Goal: Task Accomplishment & Management: Complete application form

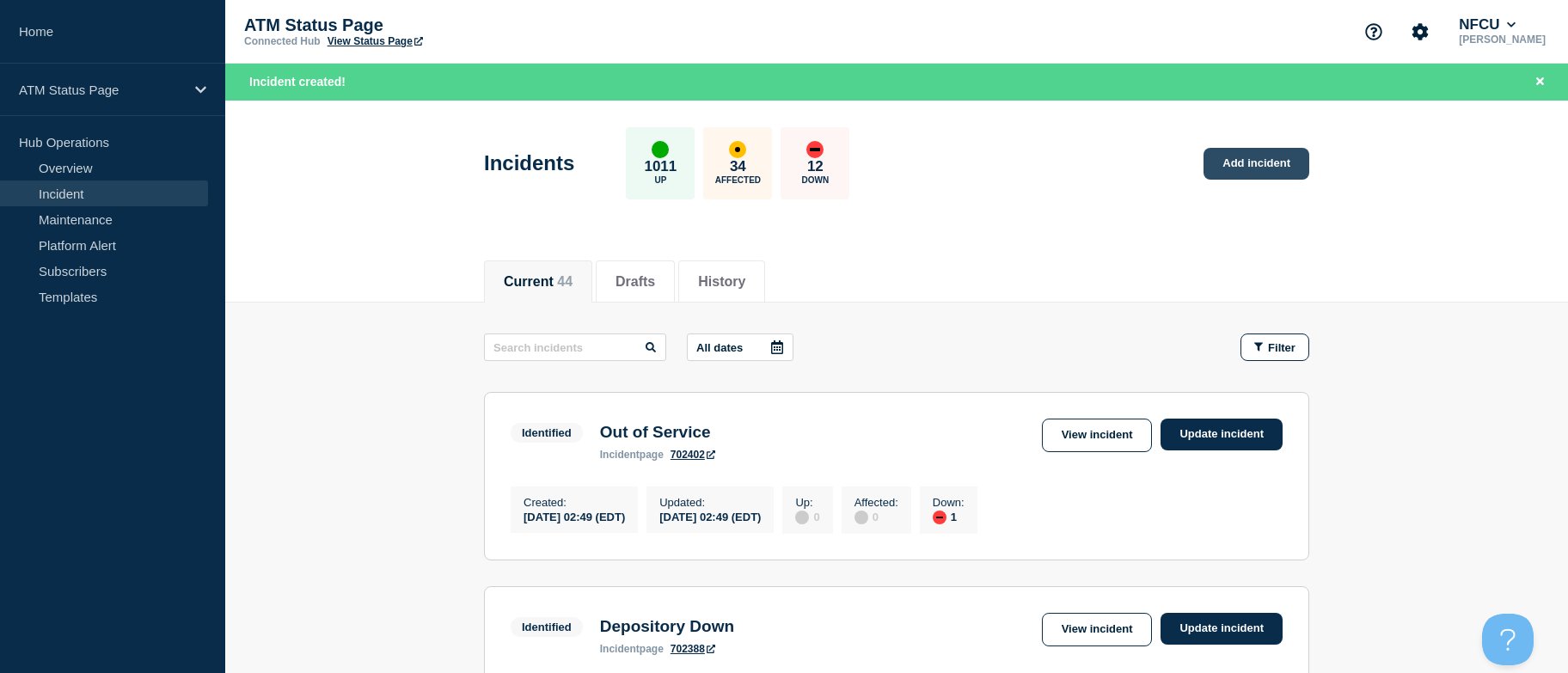
click at [1237, 170] on link "Add incident" at bounding box center [1256, 163] width 105 height 31
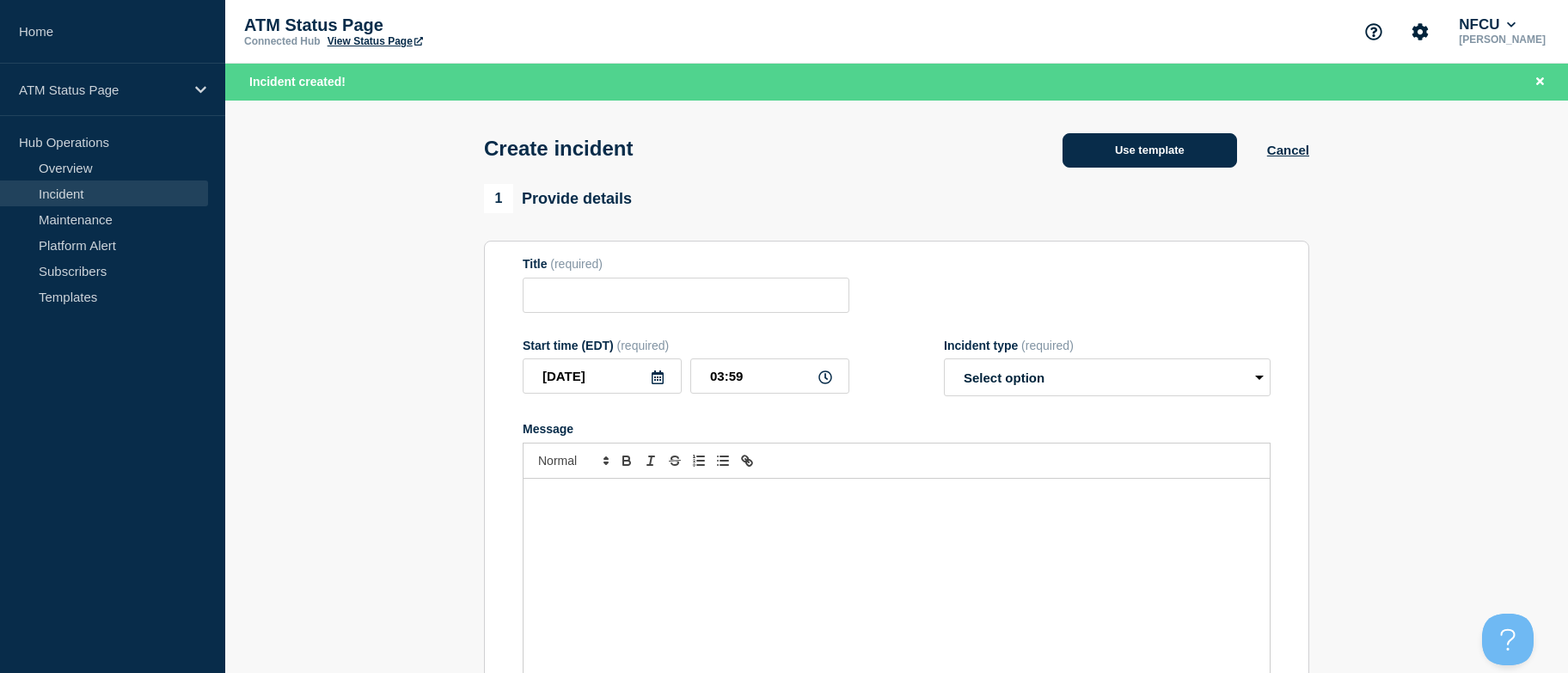
click at [1185, 158] on button "Use template" at bounding box center [1150, 150] width 175 height 34
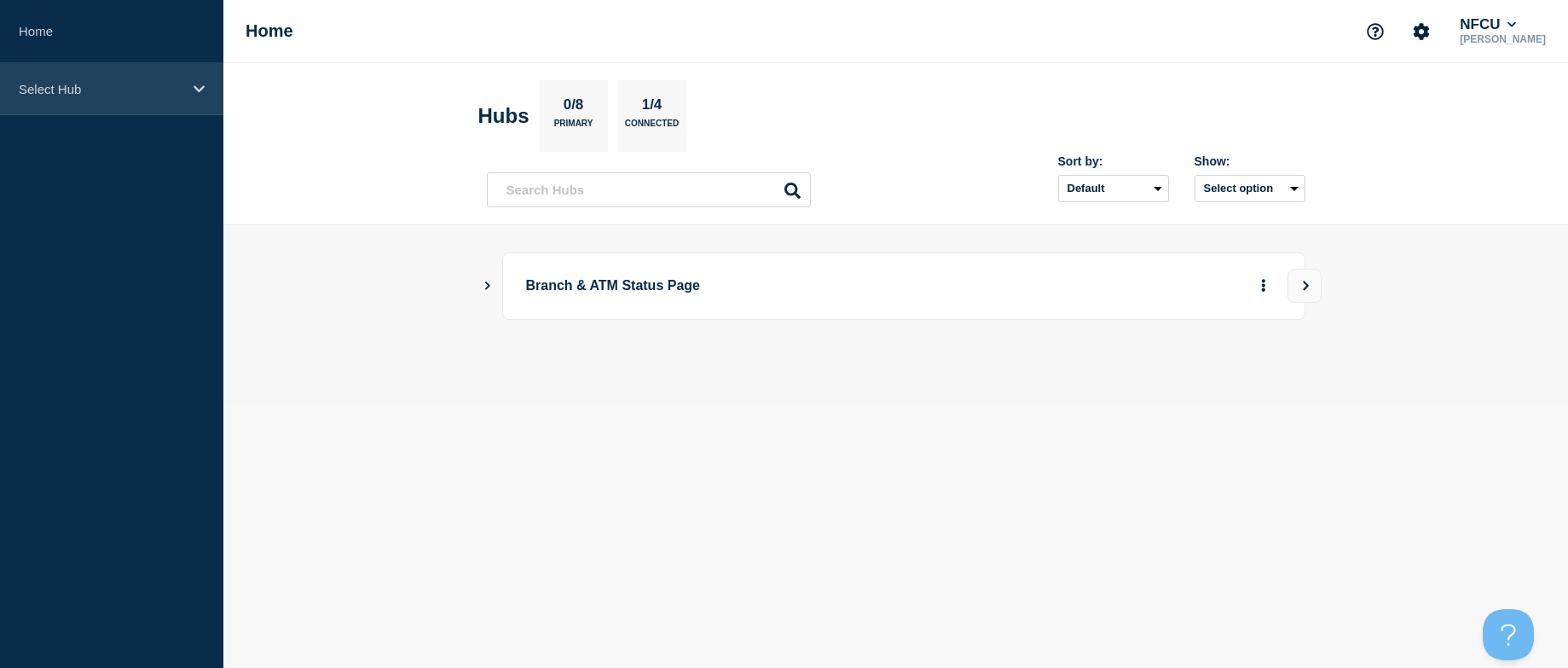
click at [137, 83] on p "Select Hub" at bounding box center [100, 89] width 163 height 14
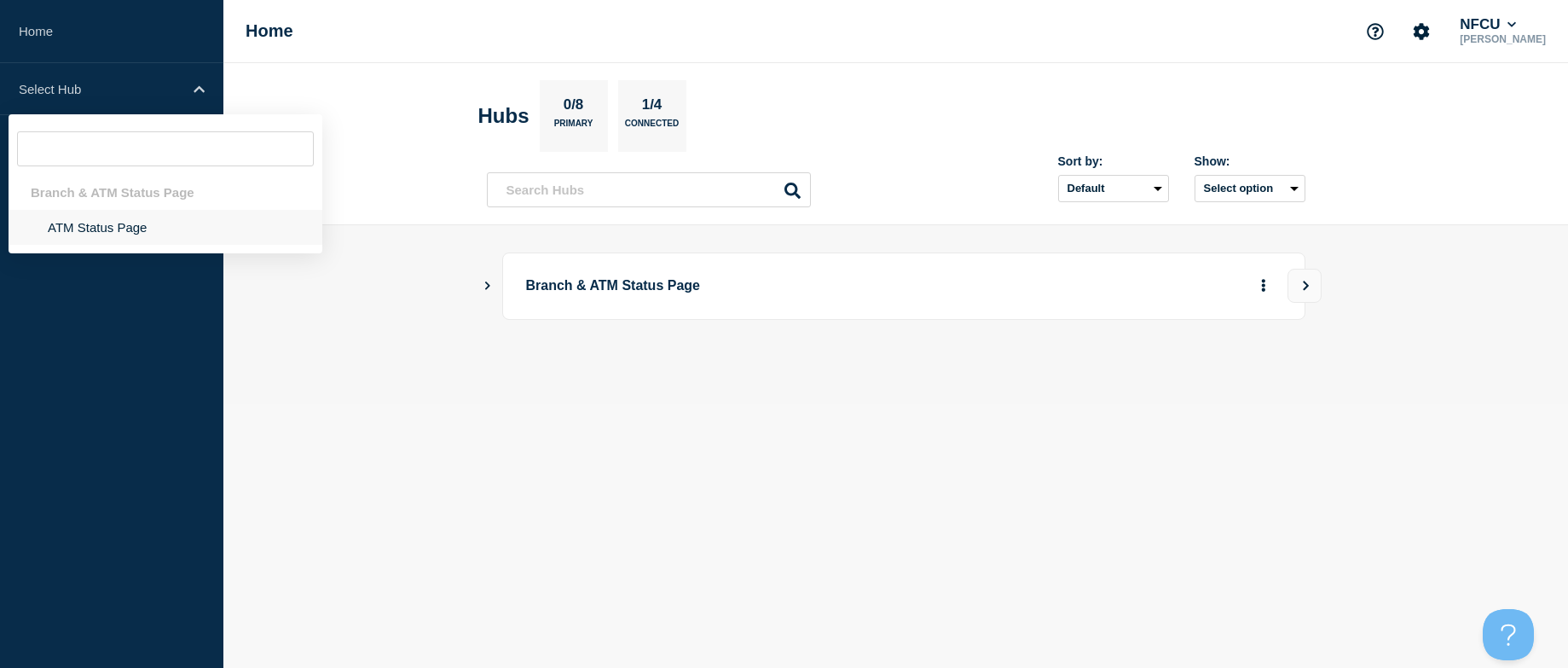
click at [136, 221] on li "ATM Status Page" at bounding box center [166, 227] width 314 height 35
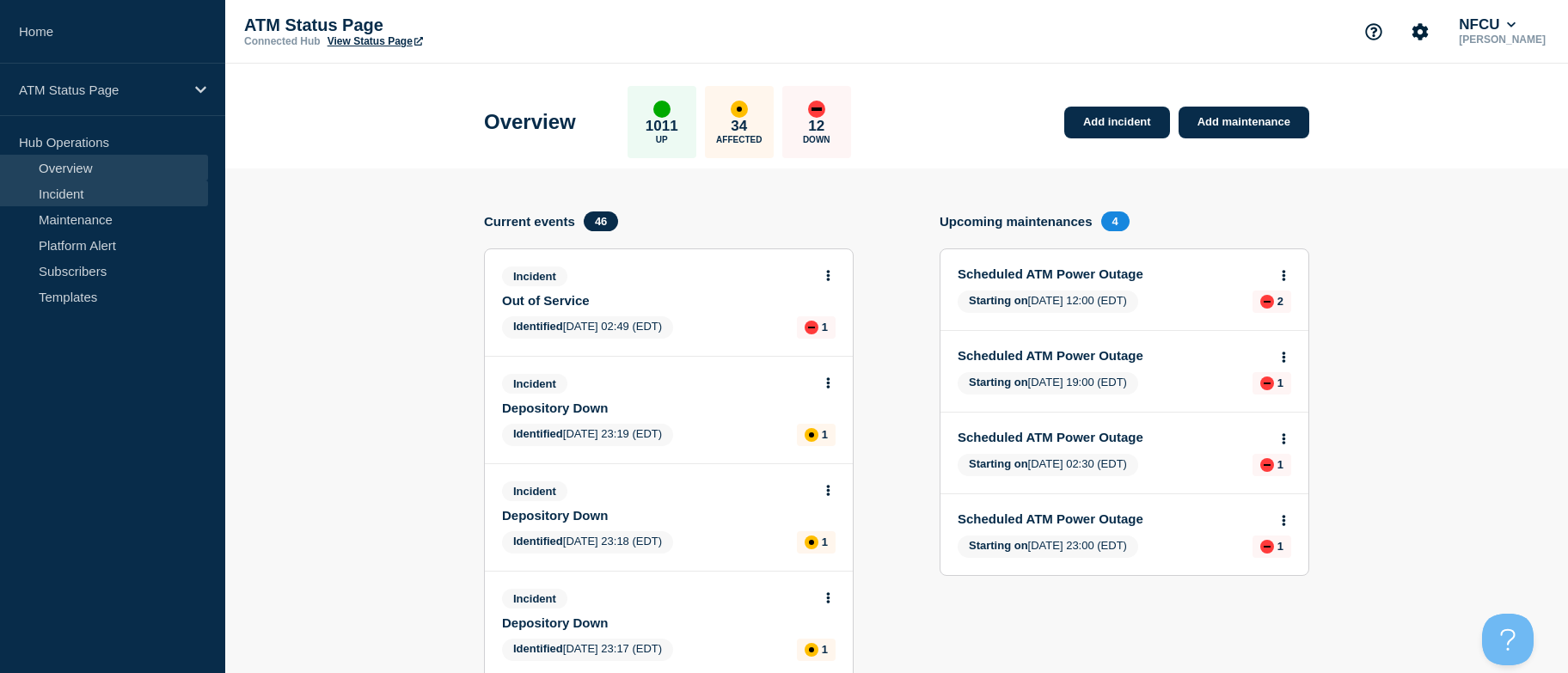
click at [105, 198] on link "Incident" at bounding box center [104, 193] width 208 height 26
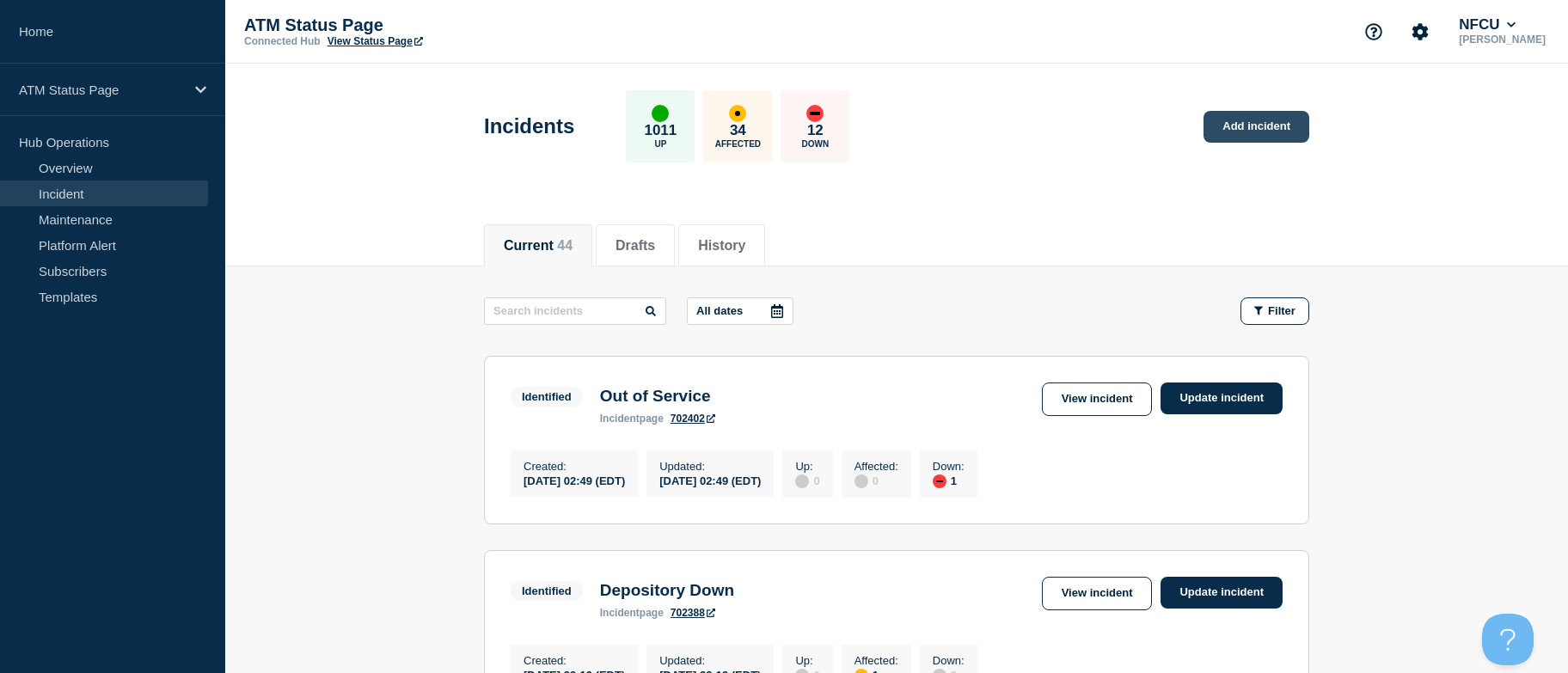
click at [1227, 130] on link "Add incident" at bounding box center [1256, 126] width 105 height 31
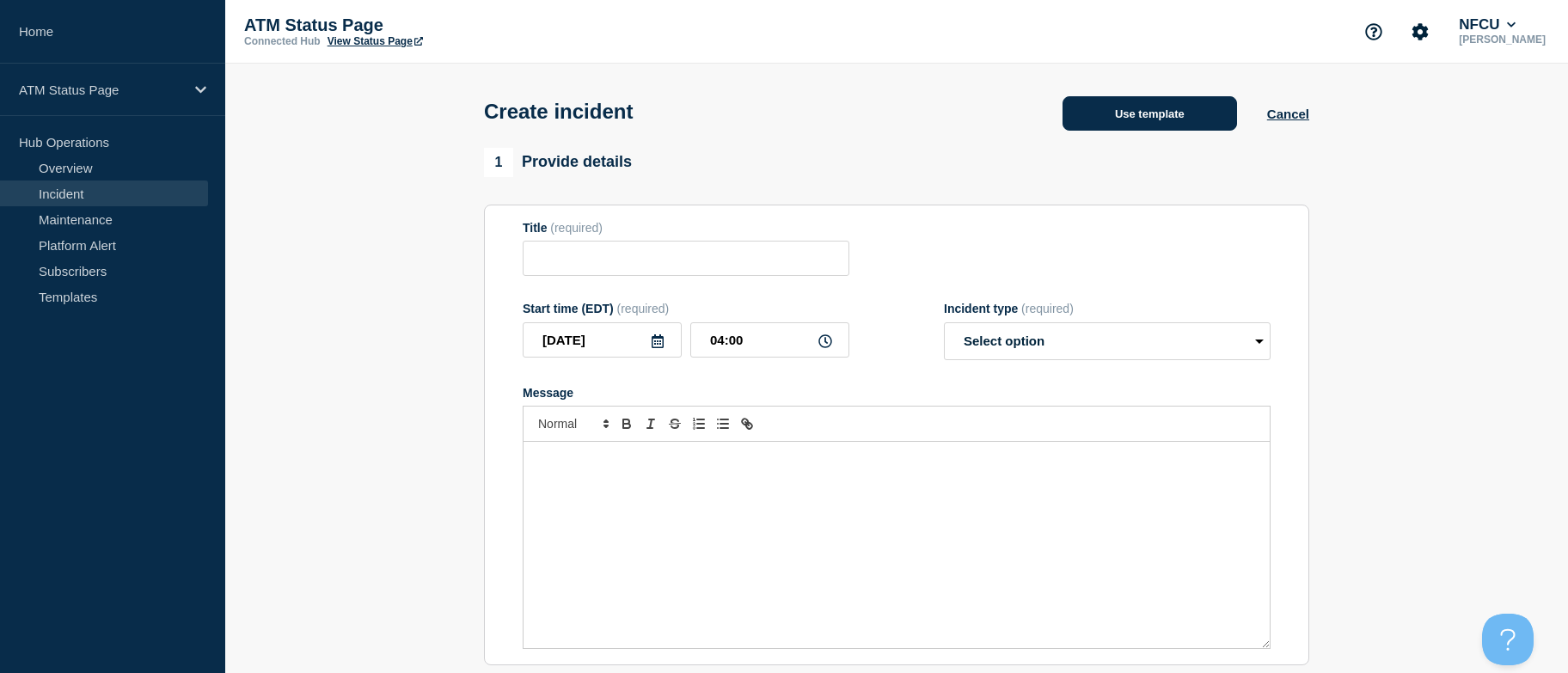
click at [1193, 117] on button "Use template" at bounding box center [1150, 113] width 175 height 34
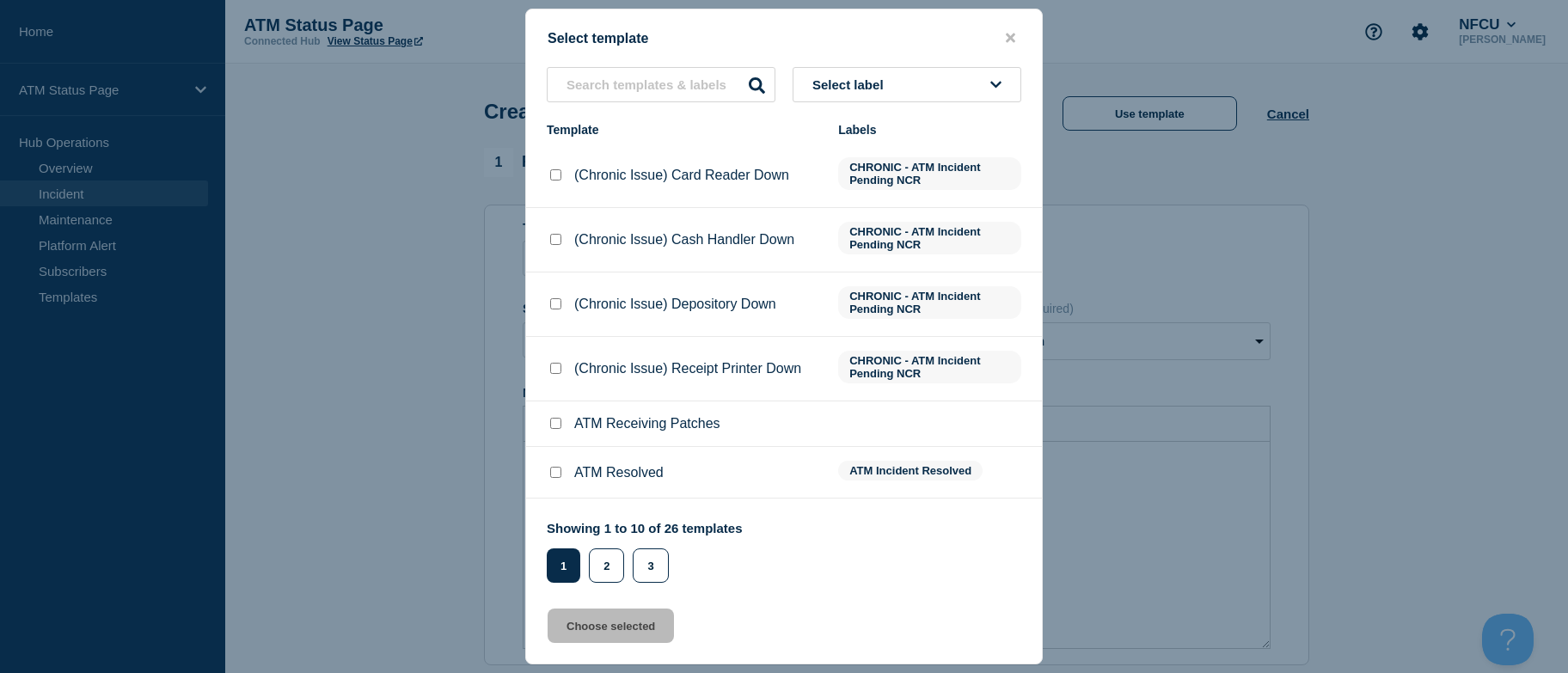
click at [947, 85] on button "Select label" at bounding box center [907, 85] width 229 height 35
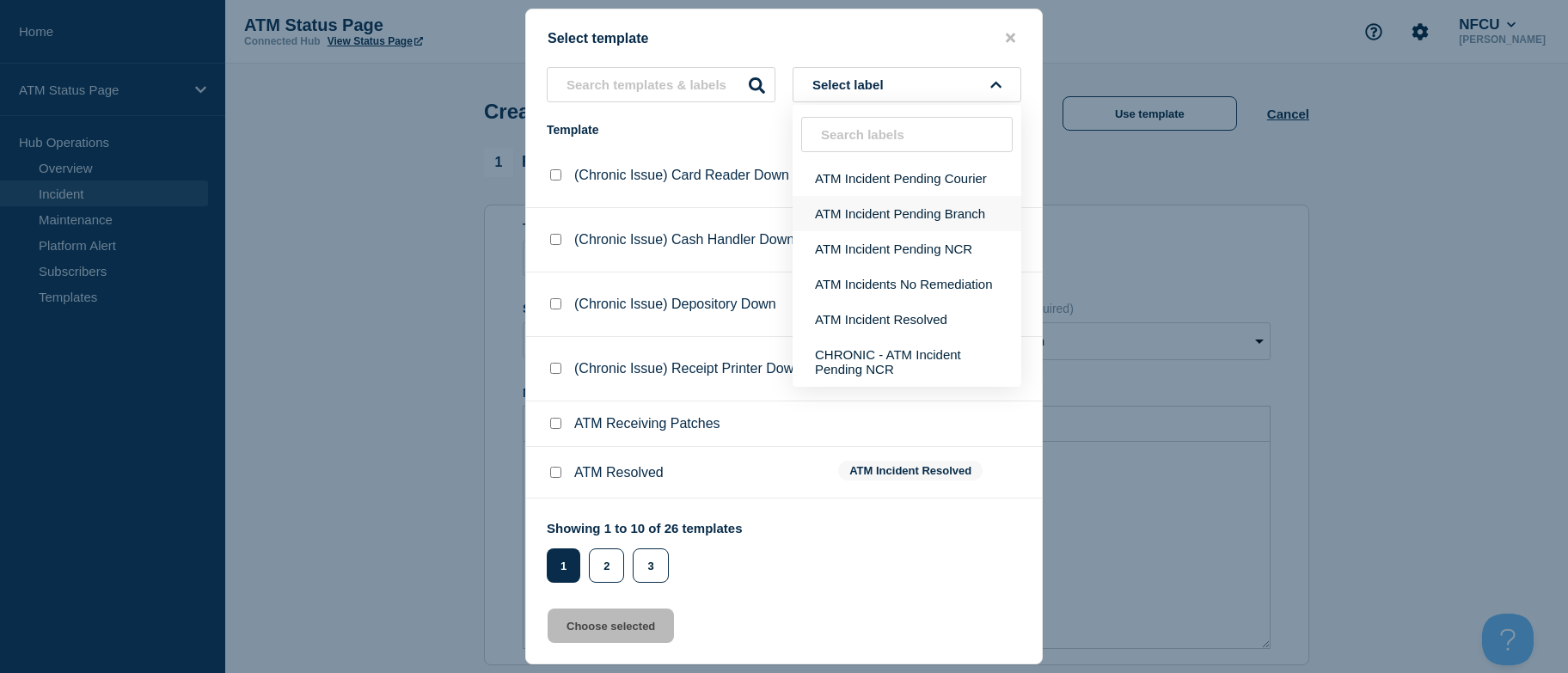
click at [932, 215] on button "ATM Incident Pending Branch" at bounding box center [907, 213] width 229 height 35
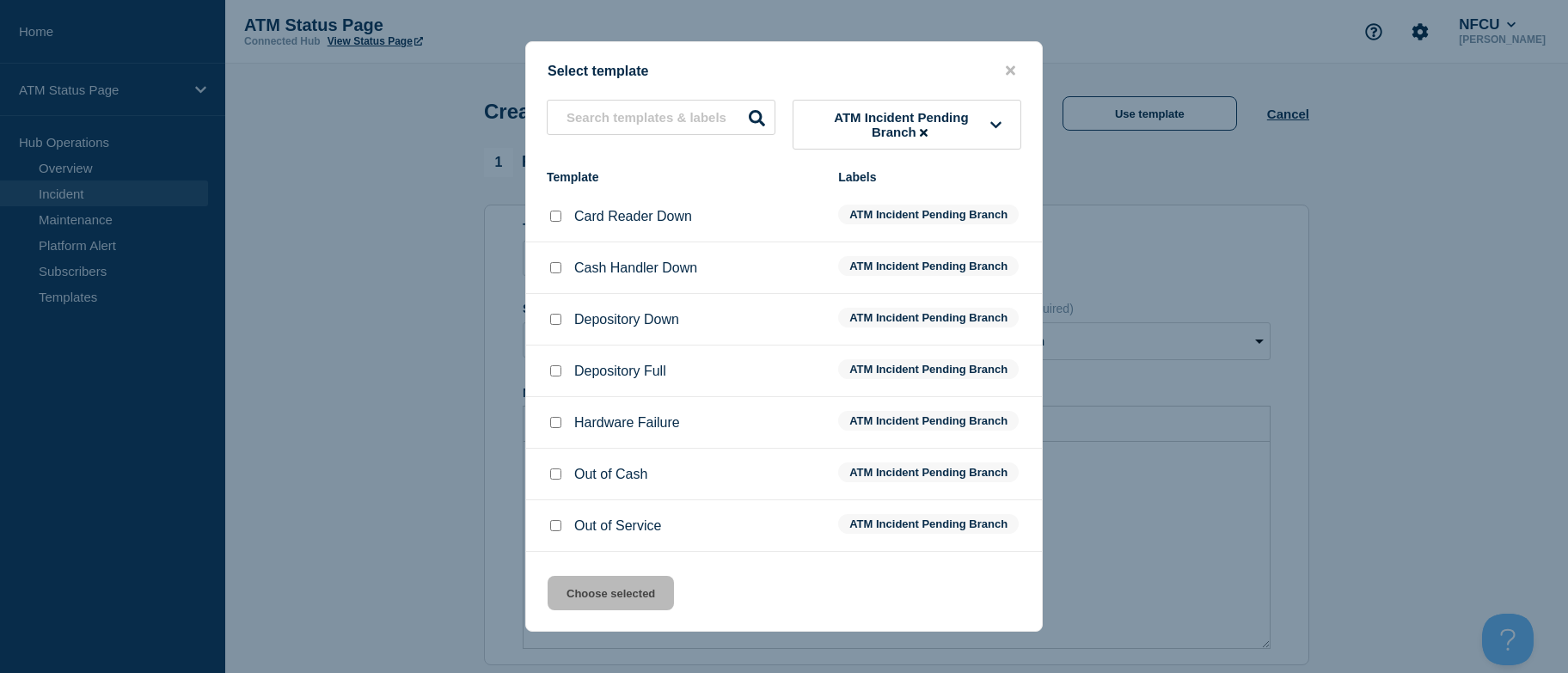
click at [559, 529] on input "Out of Service checkbox" at bounding box center [555, 525] width 11 height 11
checkbox input "true"
click at [572, 597] on button "Choose selected" at bounding box center [610, 593] width 126 height 34
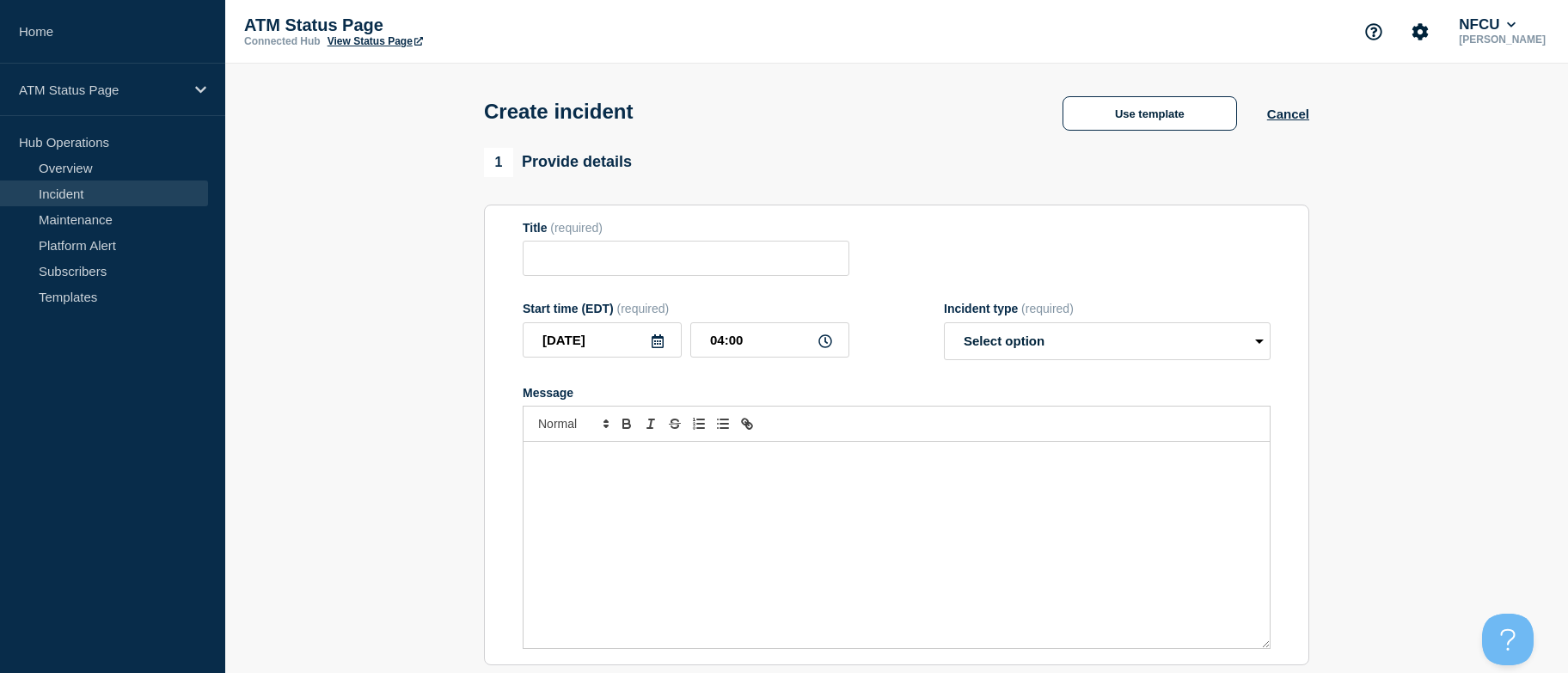
type input "Out of Service"
select select "identified"
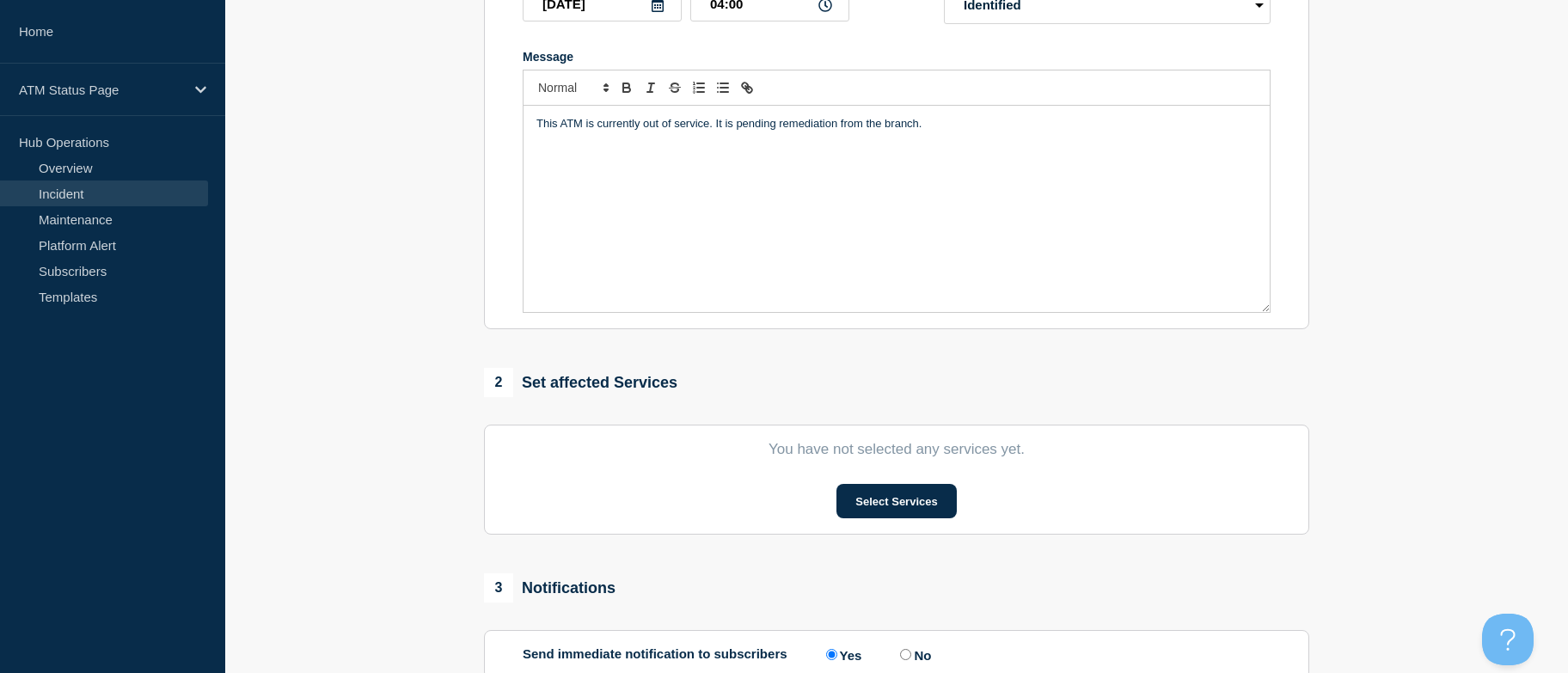
drag, startPoint x: 455, startPoint y: 363, endPoint x: 465, endPoint y: 526, distance: 163.3
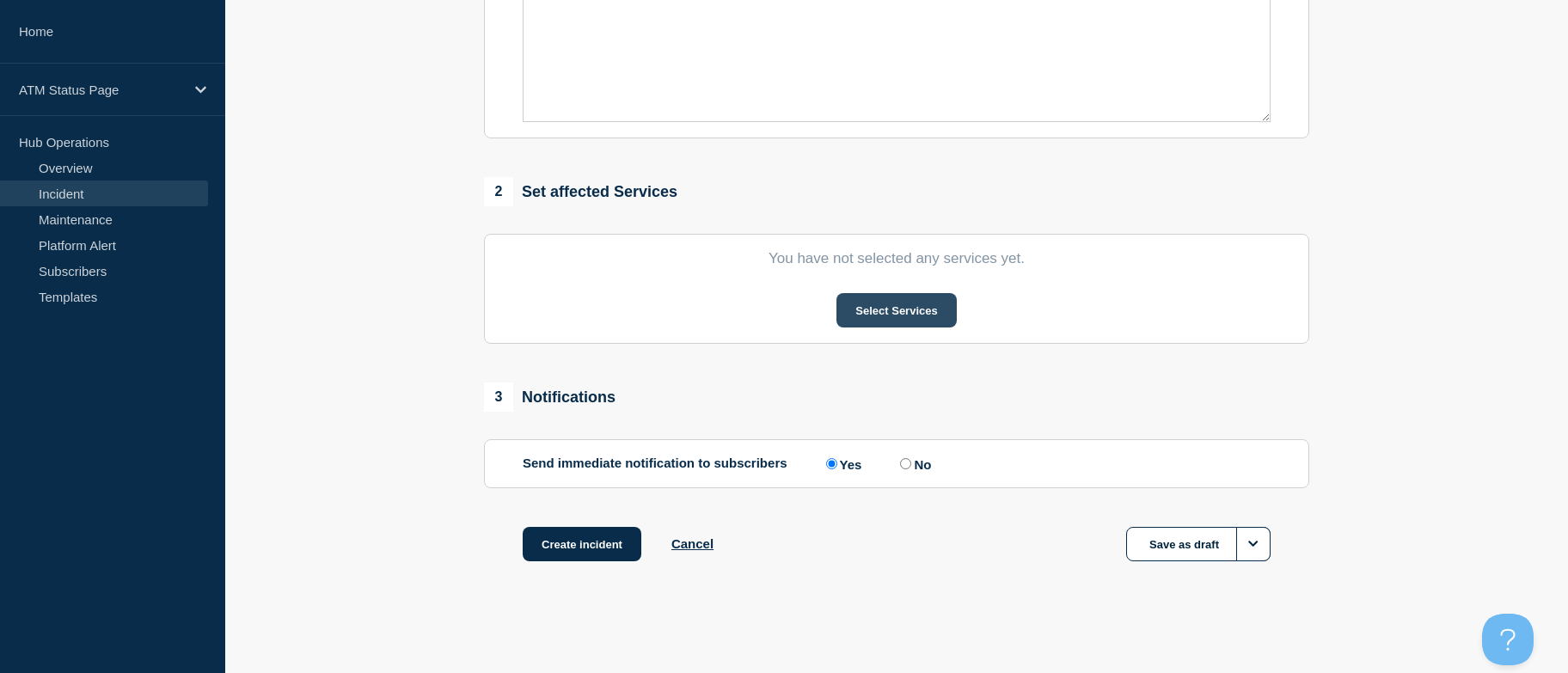
click at [849, 312] on button "Select Services" at bounding box center [896, 310] width 120 height 34
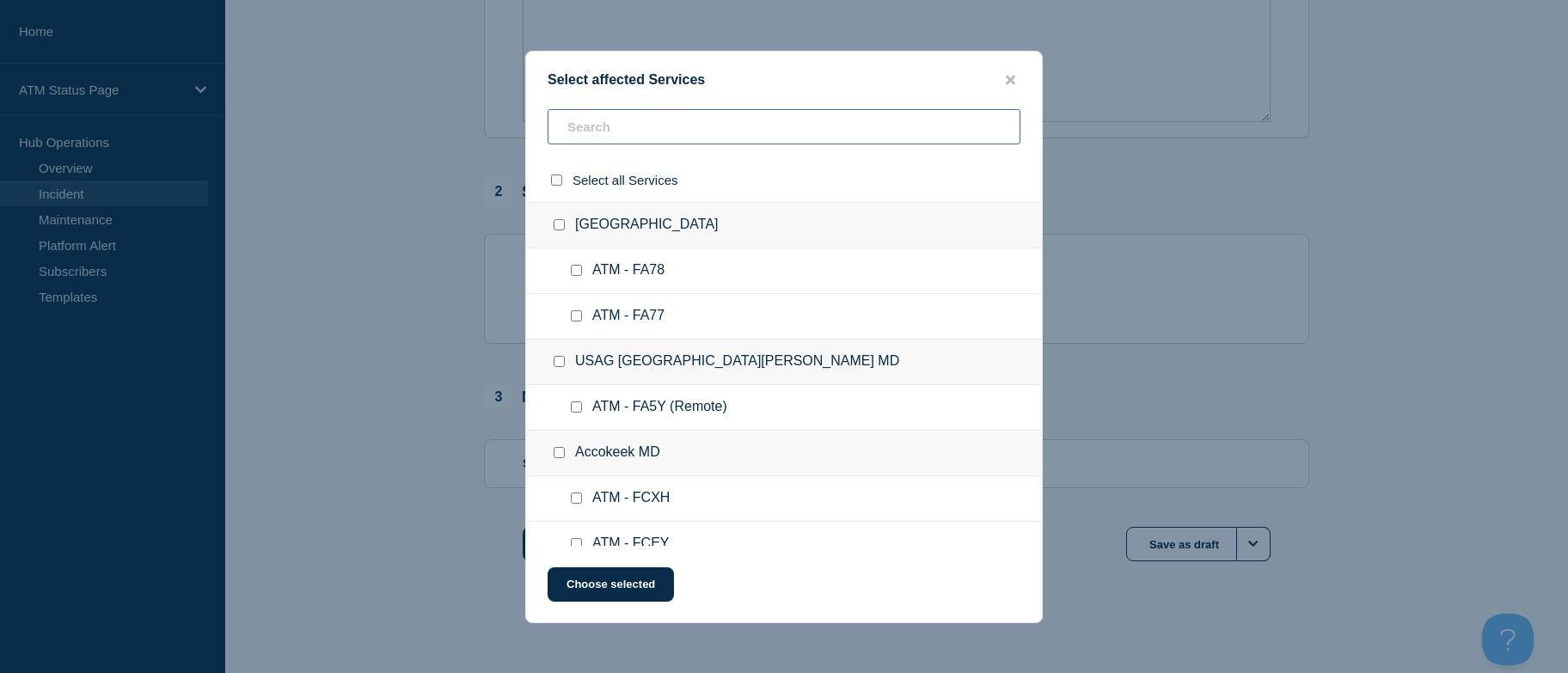
click at [646, 143] on input "text" at bounding box center [783, 126] width 473 height 35
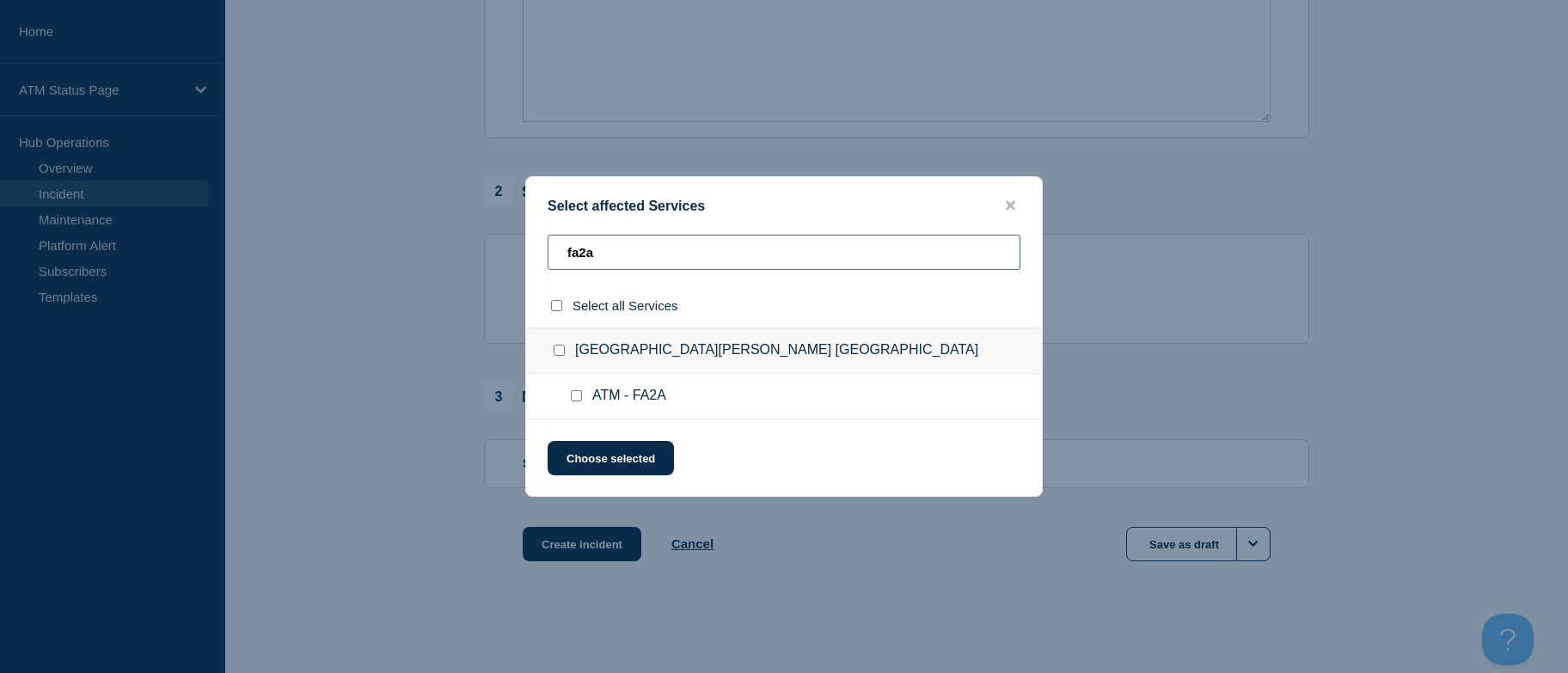
type input "fa2a"
click at [558, 304] on input "select all checkbox" at bounding box center [556, 305] width 11 height 11
checkbox input "true"
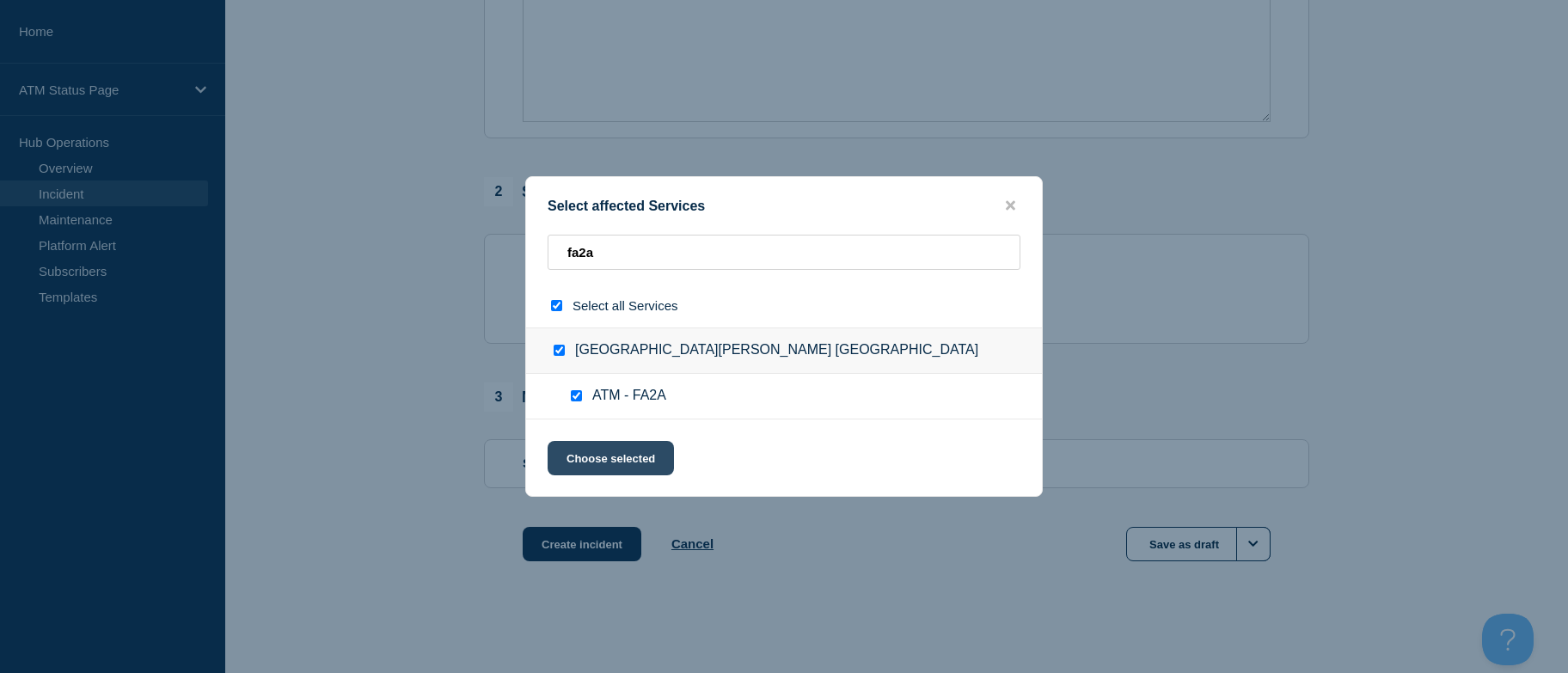
click at [587, 463] on button "Choose selected" at bounding box center [610, 458] width 126 height 34
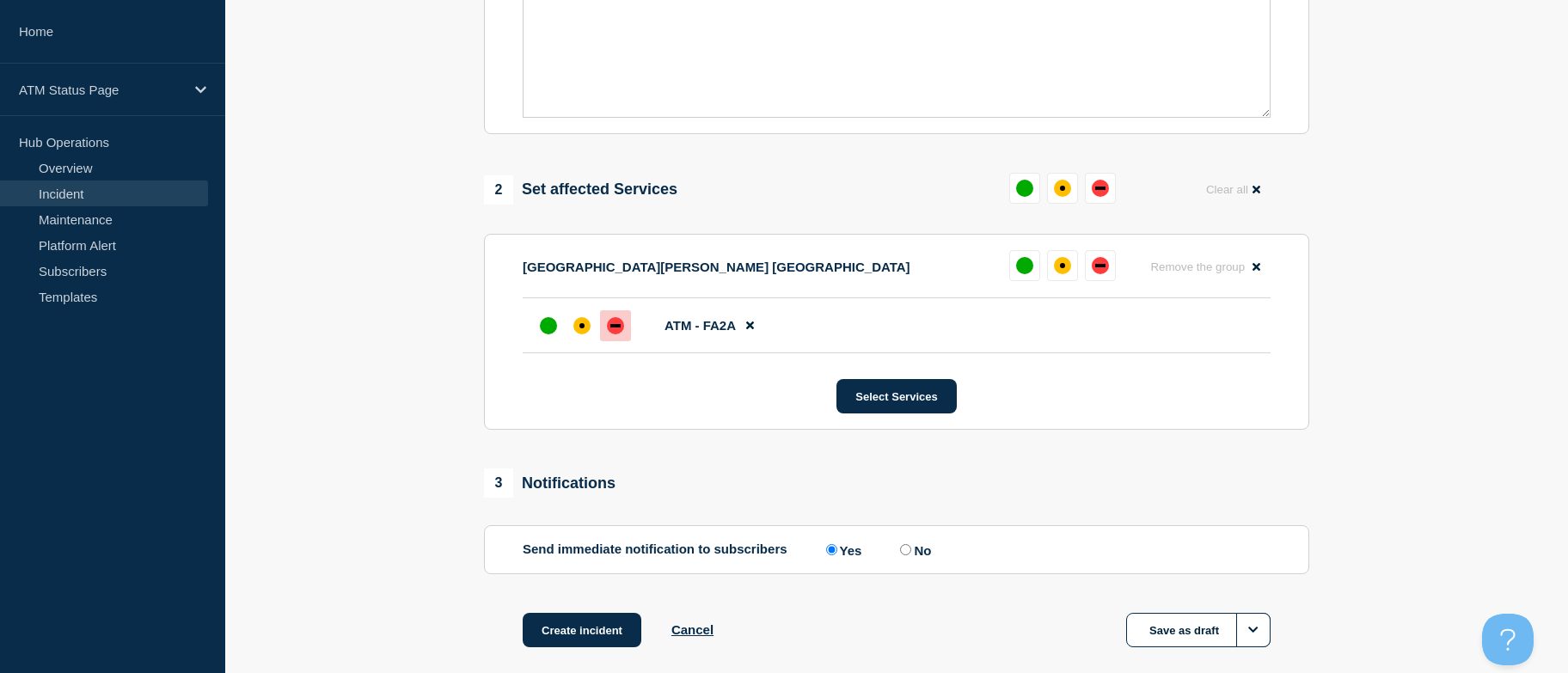
click at [621, 326] on div "down" at bounding box center [615, 325] width 17 height 17
click at [575, 627] on button "Create incident" at bounding box center [582, 630] width 119 height 34
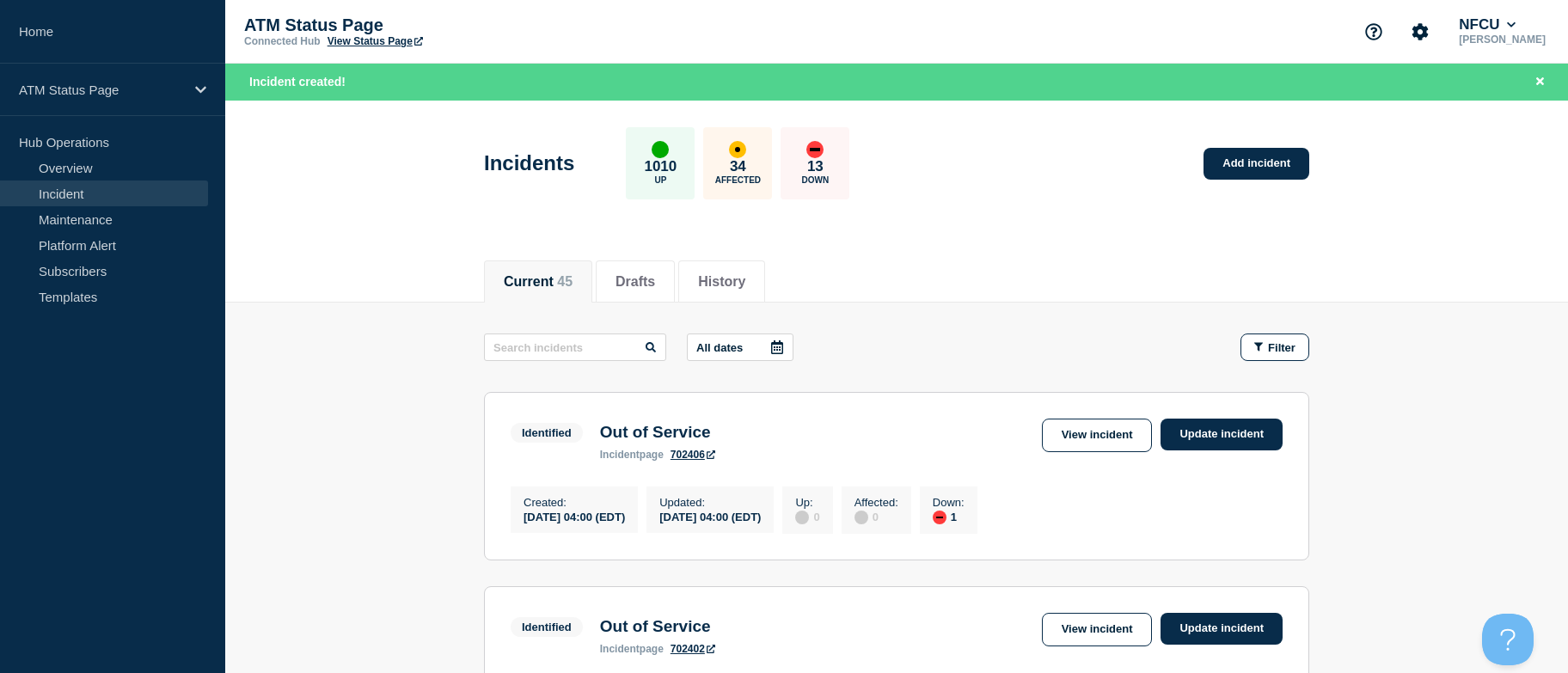
click at [1246, 169] on link "Add incident" at bounding box center [1256, 163] width 105 height 31
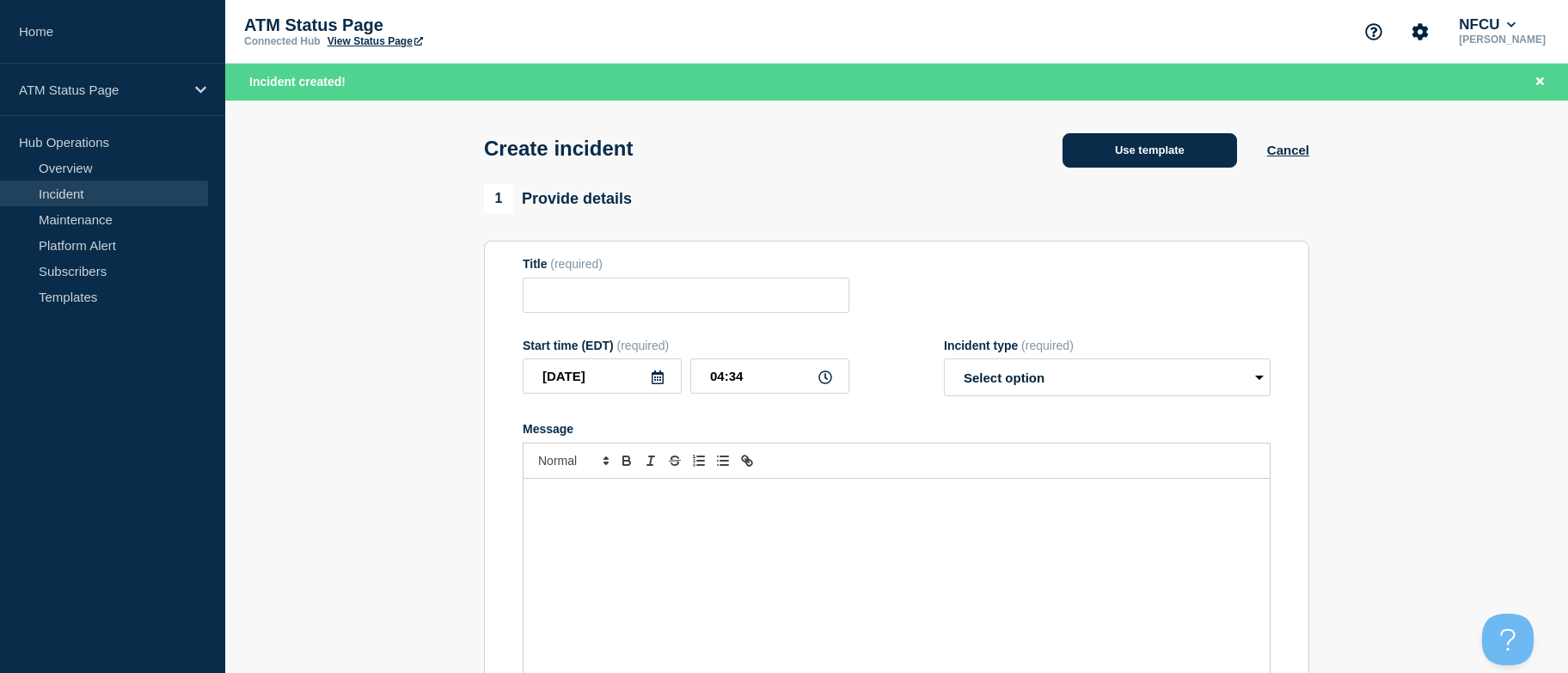
click at [1165, 152] on button "Use template" at bounding box center [1150, 150] width 175 height 34
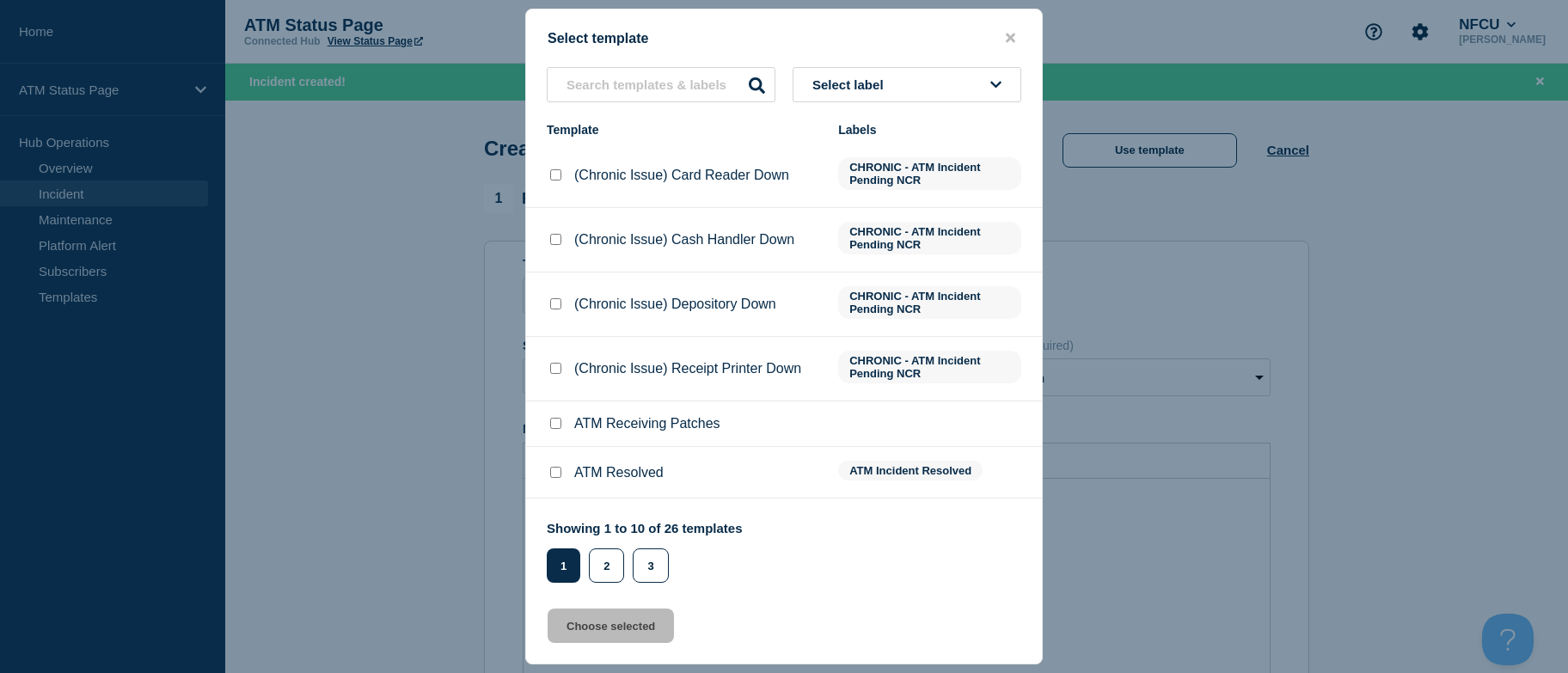
click at [906, 66] on div "Select template Select label Template Labels (Chronic Issue) Card Reader Down C…" at bounding box center [784, 336] width 518 height 656
click at [911, 87] on button "Select label" at bounding box center [907, 85] width 229 height 35
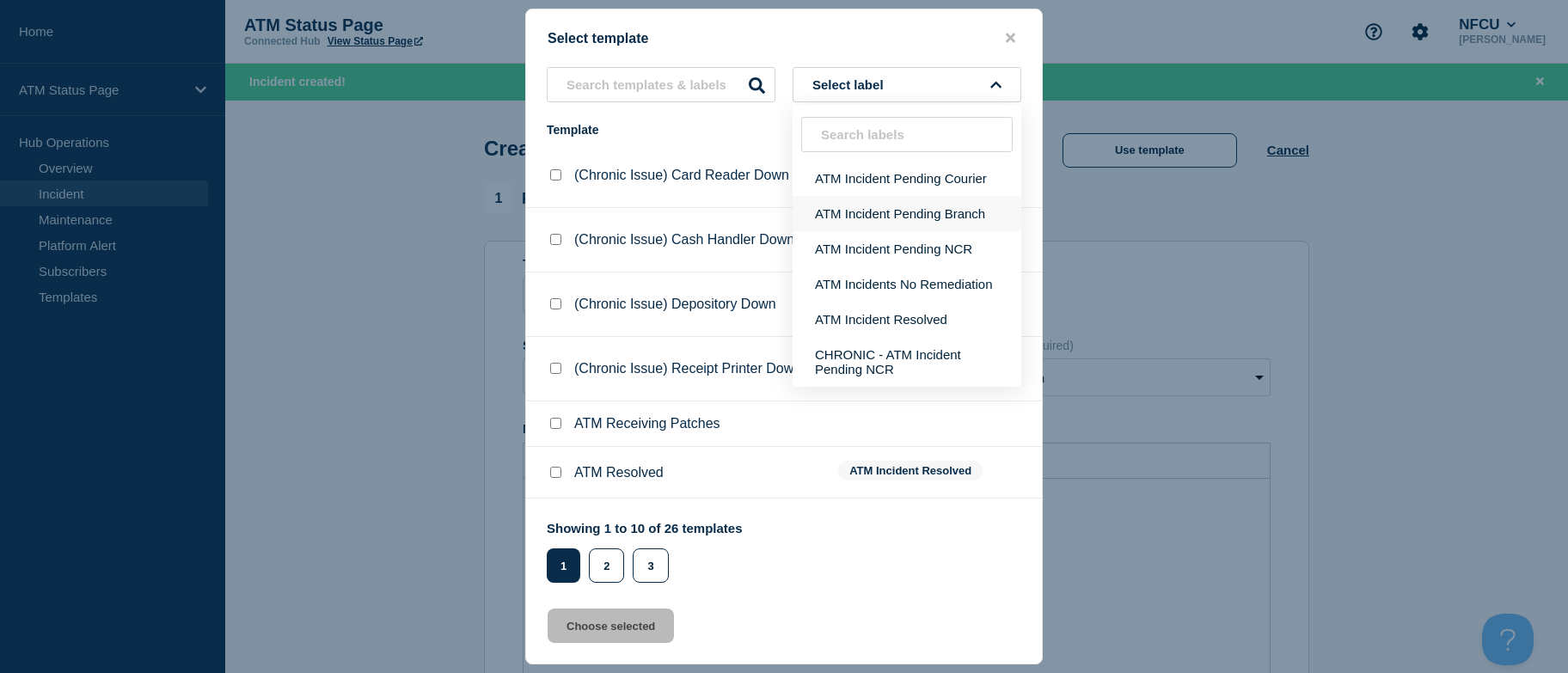
click at [934, 204] on button "ATM Incident Pending Branch" at bounding box center [907, 213] width 229 height 35
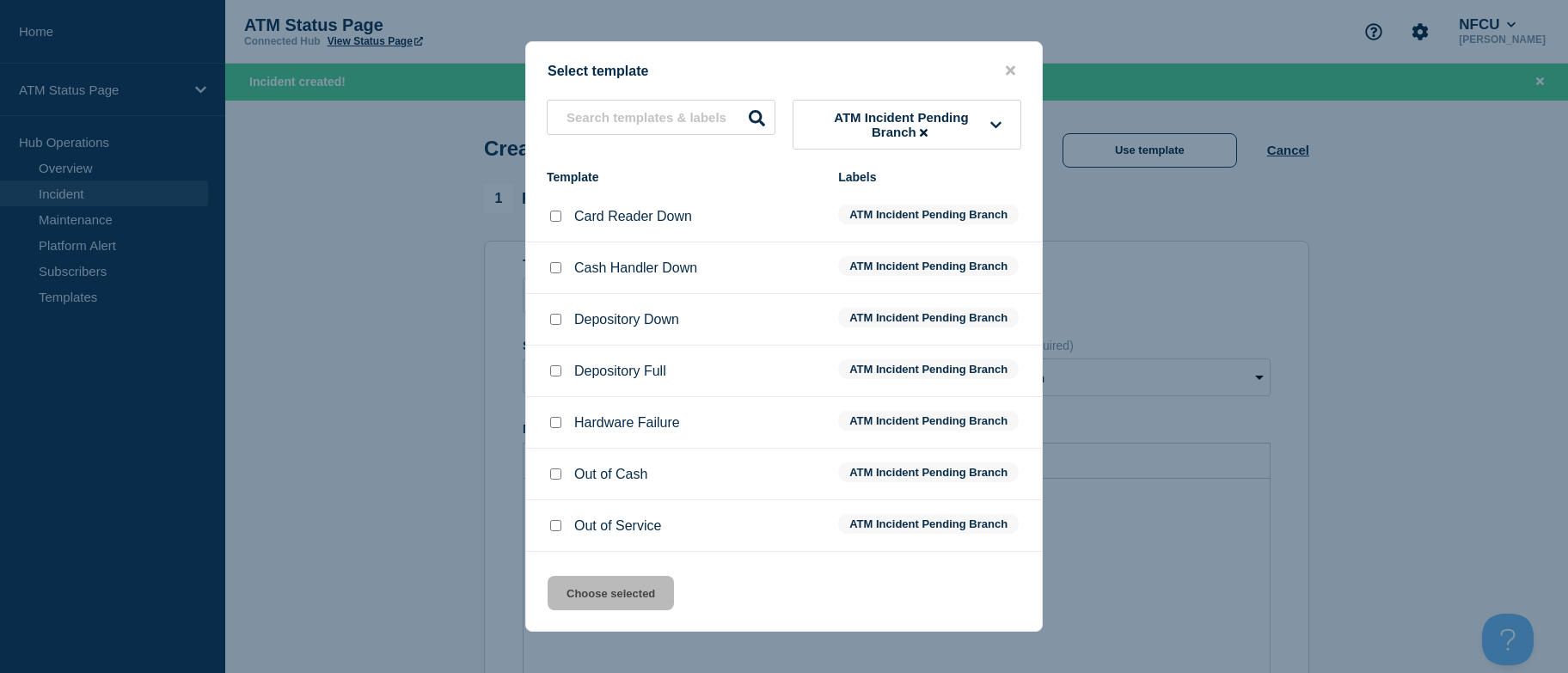
click at [555, 328] on div at bounding box center [555, 319] width 17 height 17
click at [555, 321] on input "Depository Down checkbox" at bounding box center [555, 319] width 11 height 11
checkbox input "true"
click at [599, 592] on button "Choose selected" at bounding box center [610, 593] width 126 height 34
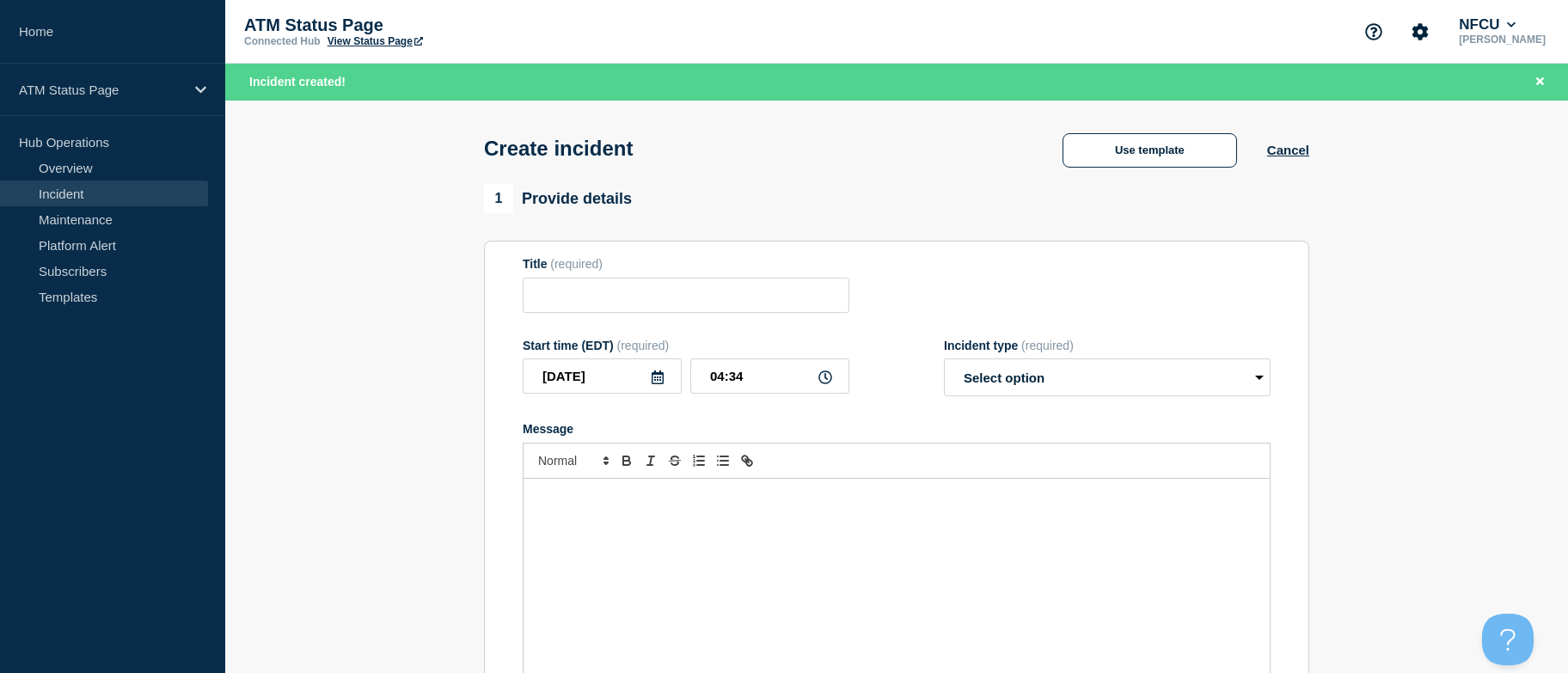
type input "Depository Down"
select select "identified"
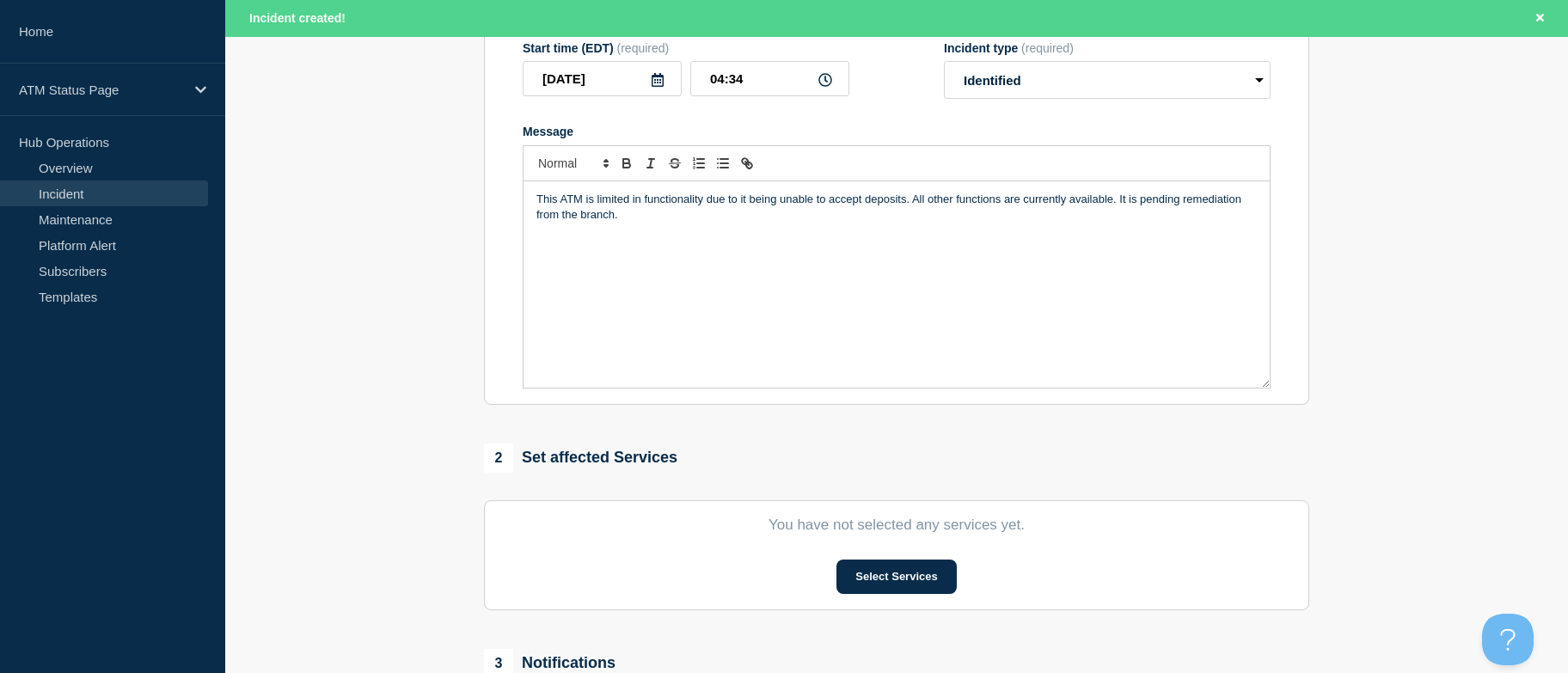
scroll to position [568, 0]
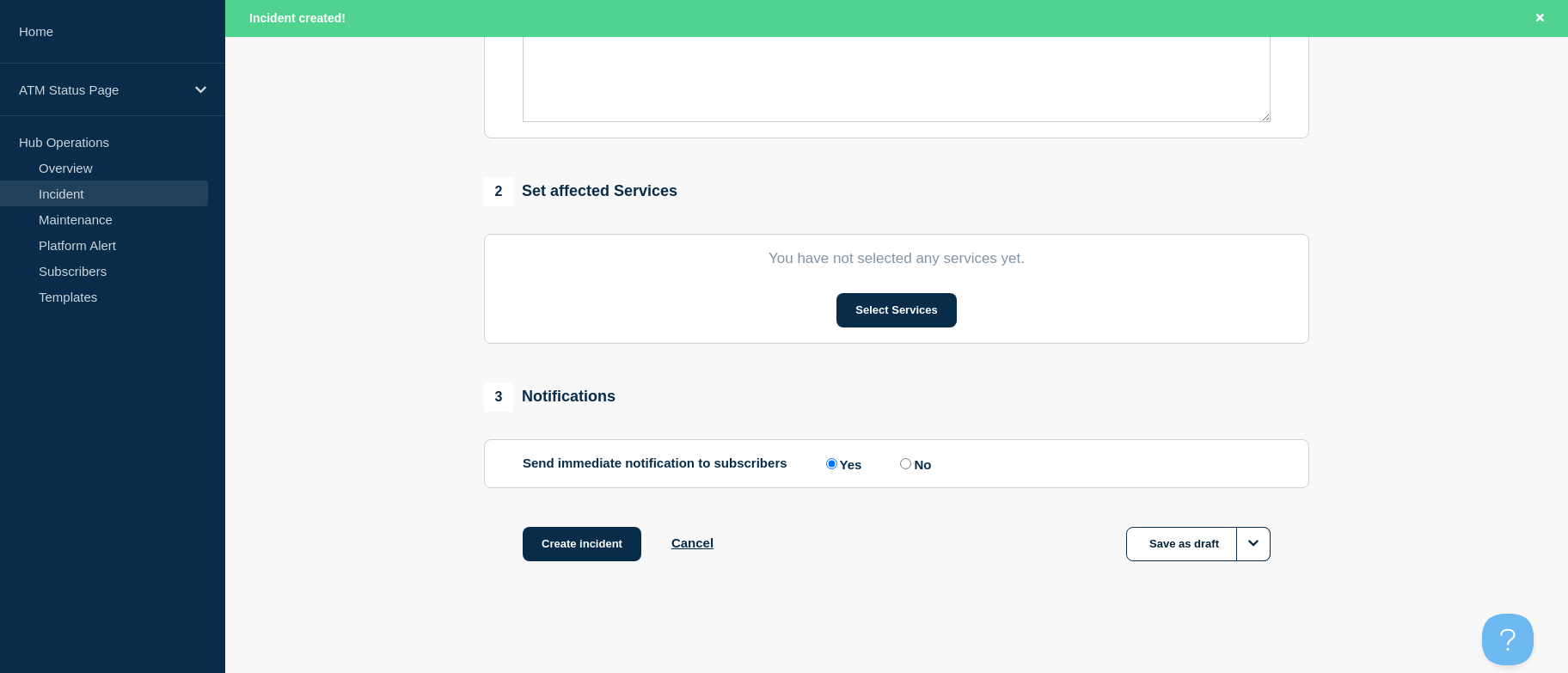
drag, startPoint x: 451, startPoint y: 381, endPoint x: 453, endPoint y: 560, distance: 179.0
click at [893, 302] on button "Select Services" at bounding box center [896, 310] width 120 height 34
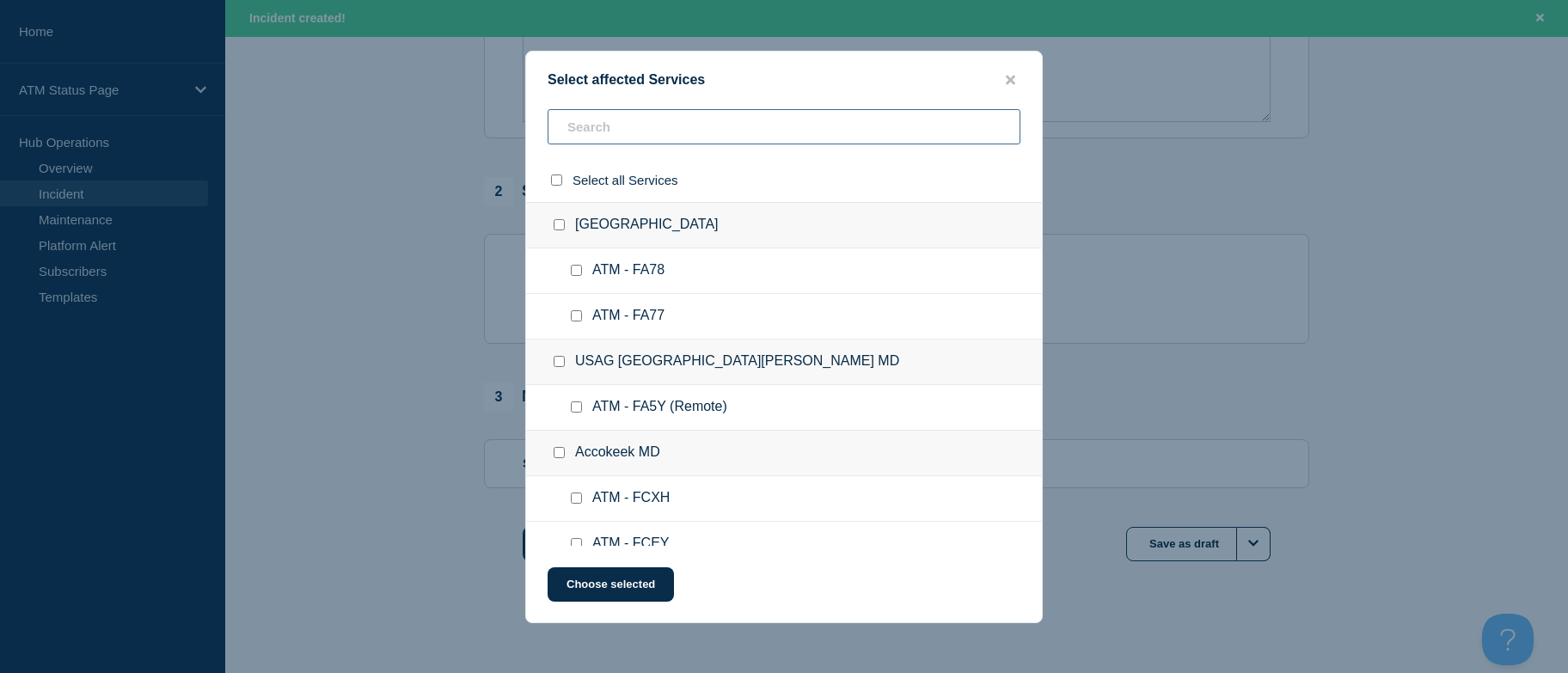
click at [625, 113] on input "text" at bounding box center [783, 126] width 473 height 35
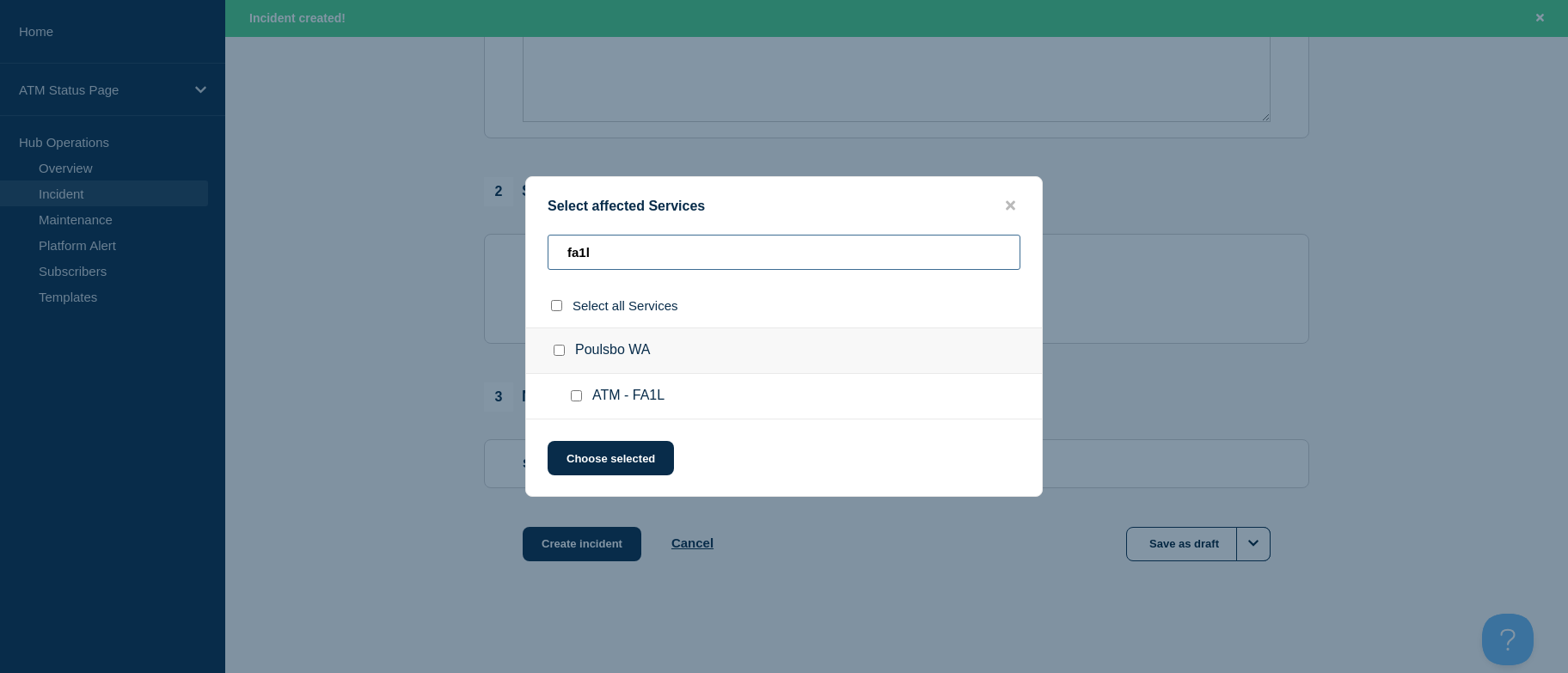
type input "fa1l"
click at [558, 308] on input "select all checkbox" at bounding box center [556, 305] width 11 height 11
checkbox input "true"
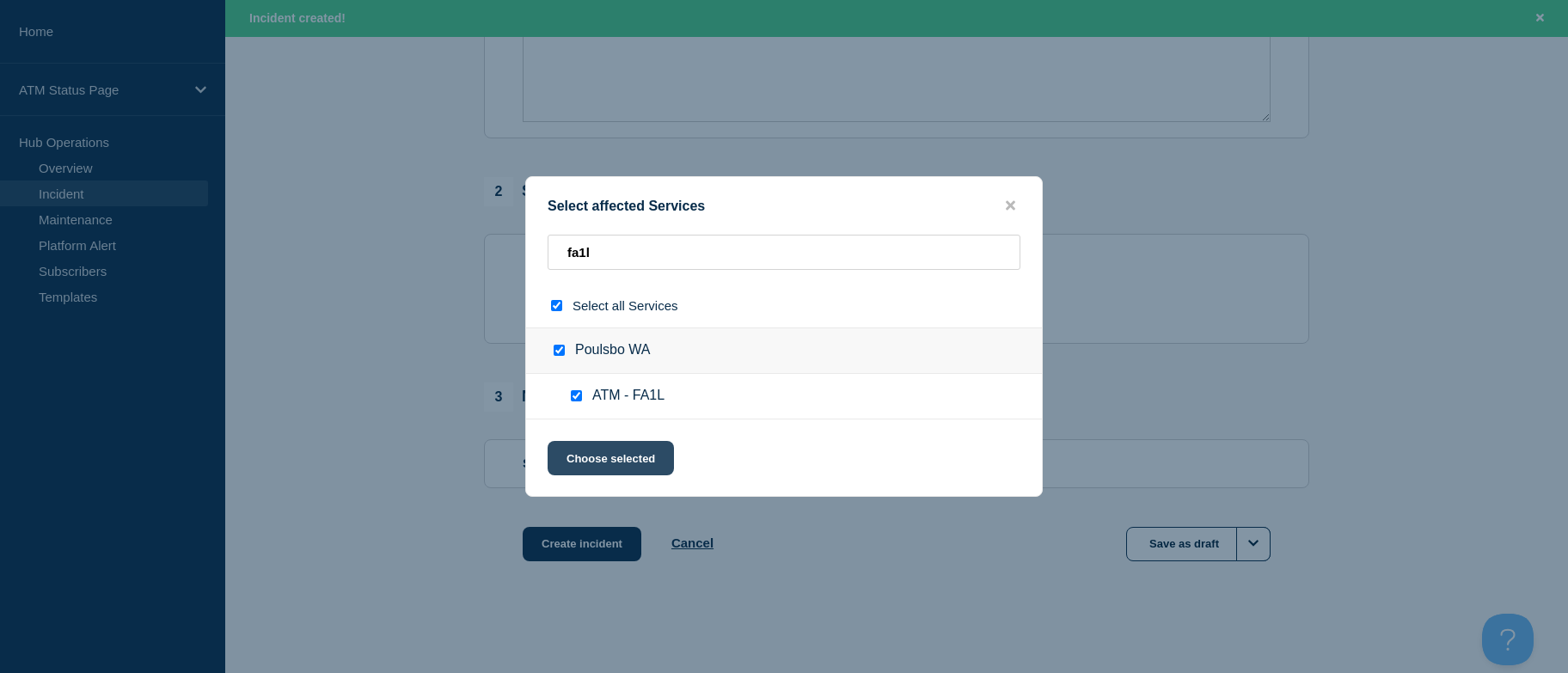
click at [588, 446] on button "Choose selected" at bounding box center [610, 458] width 126 height 34
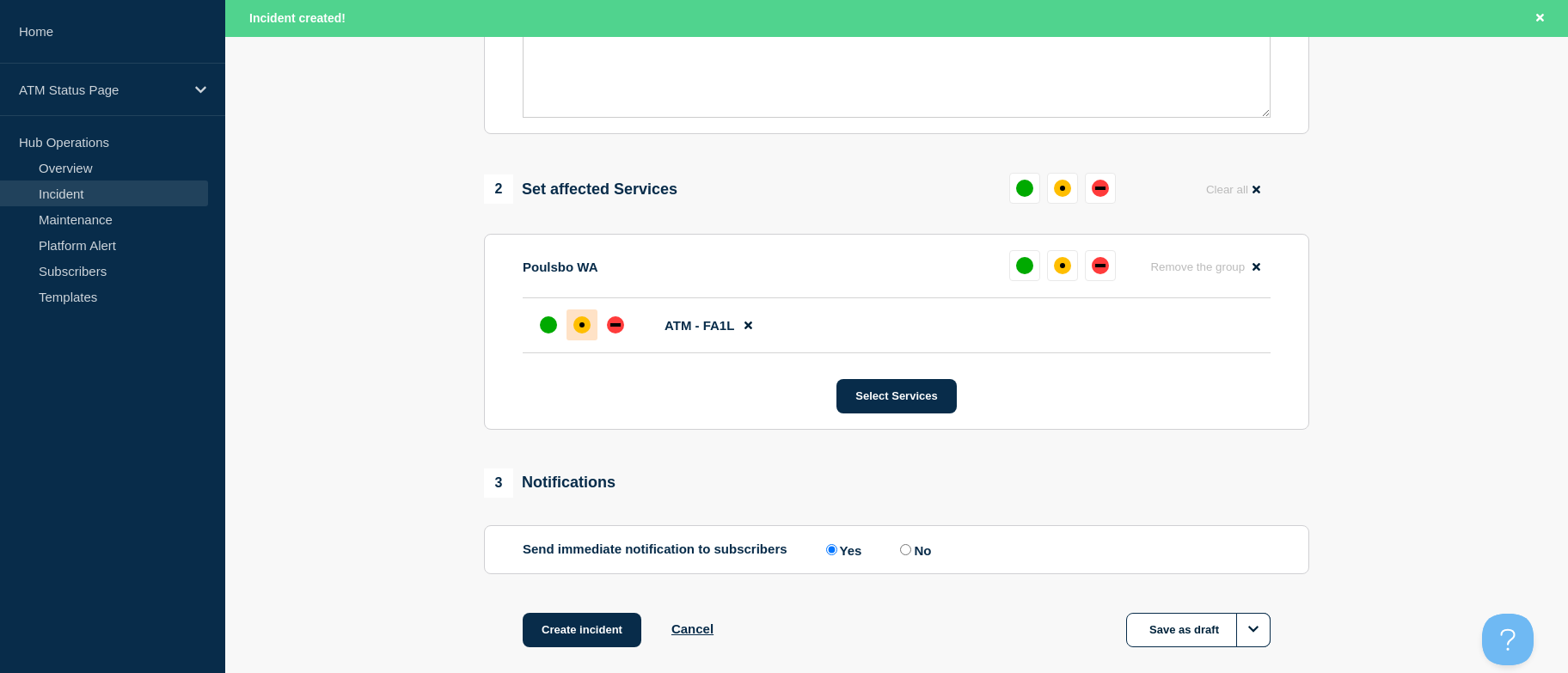
click at [572, 337] on div at bounding box center [582, 325] width 31 height 31
click at [567, 660] on div "Create incident Cancel Save as draft" at bounding box center [897, 651] width 825 height 77
click at [564, 642] on button "Create incident" at bounding box center [582, 630] width 119 height 34
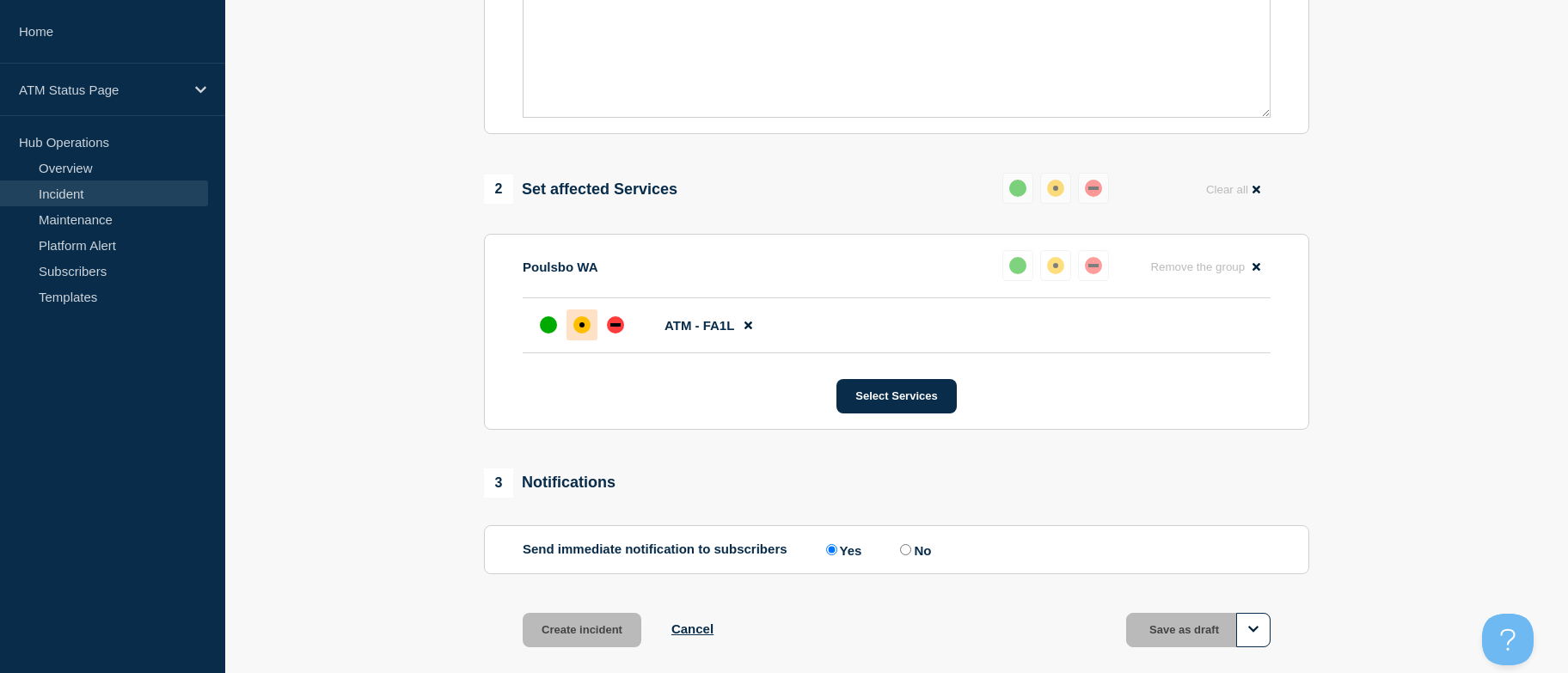
scroll to position [531, 0]
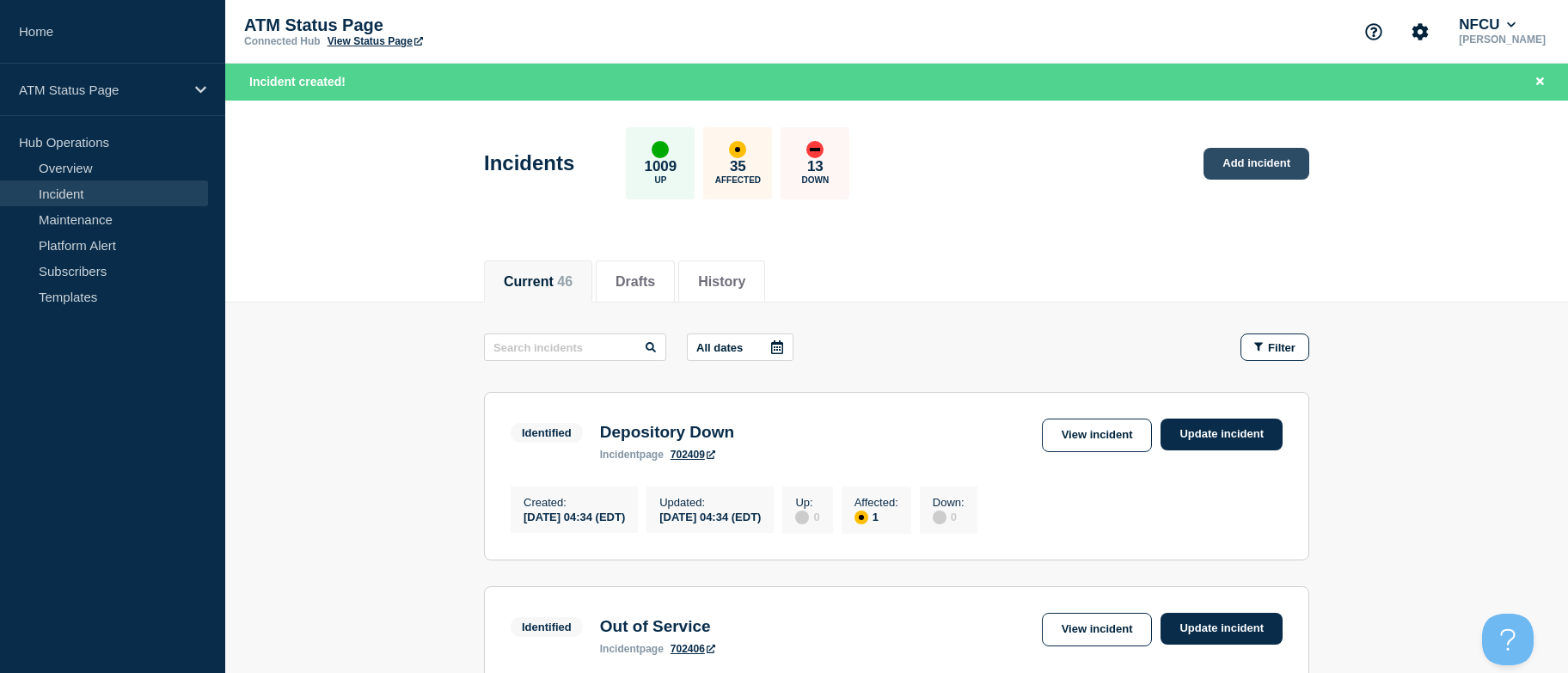
click at [1225, 157] on link "Add incident" at bounding box center [1256, 163] width 105 height 31
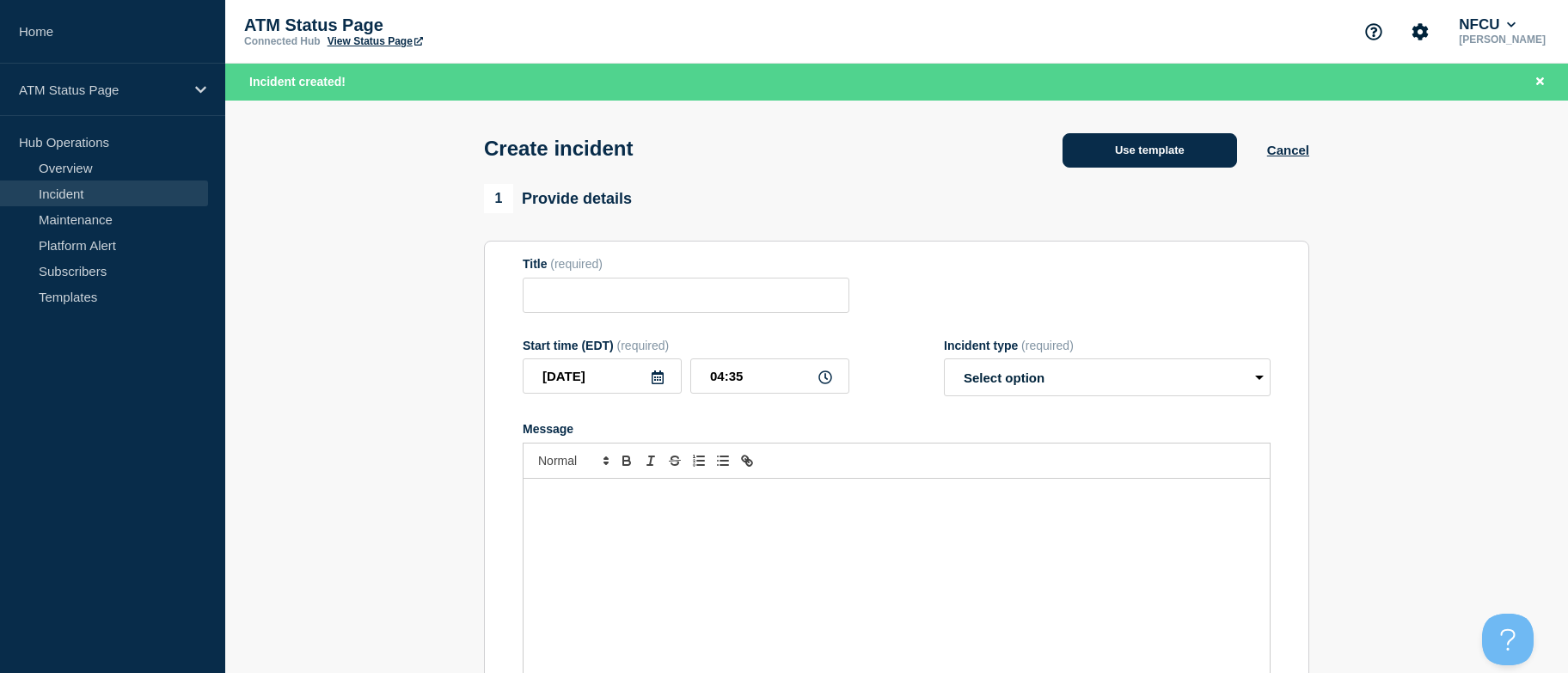
click at [1169, 148] on button "Use template" at bounding box center [1150, 150] width 175 height 34
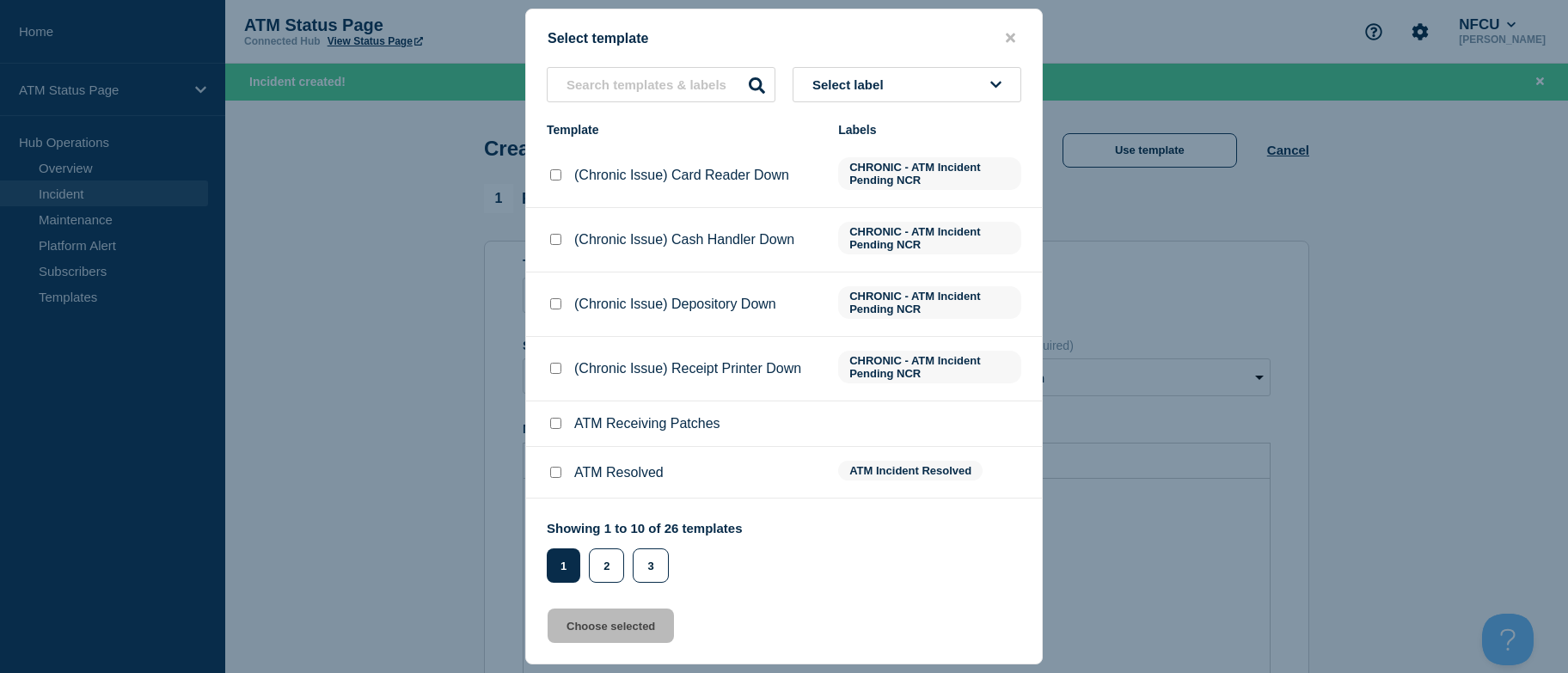
click at [966, 98] on button "Select label" at bounding box center [907, 85] width 229 height 35
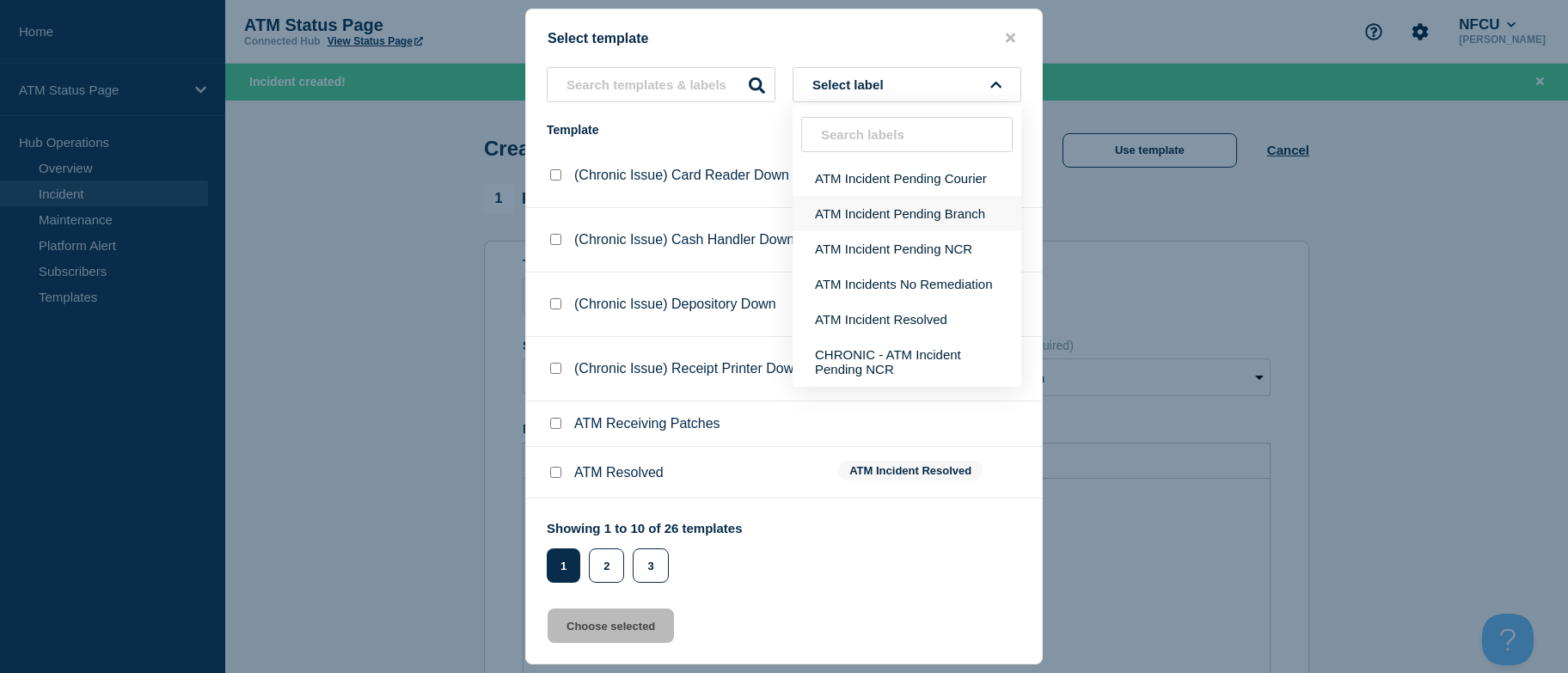
click at [952, 211] on button "ATM Incident Pending Branch" at bounding box center [907, 213] width 229 height 35
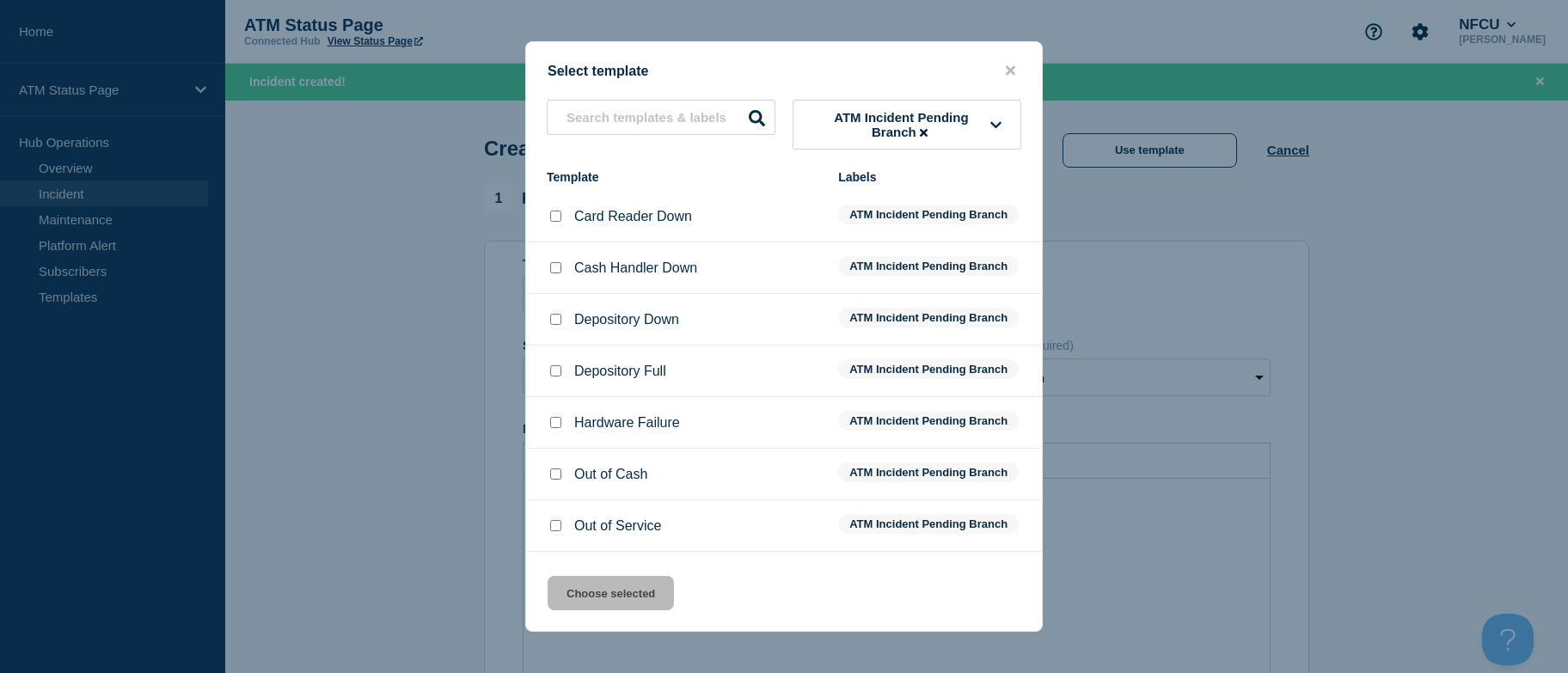
click at [557, 318] on input "Depository Down checkbox" at bounding box center [555, 319] width 11 height 11
checkbox input "true"
click at [599, 580] on button "Choose selected" at bounding box center [610, 593] width 126 height 34
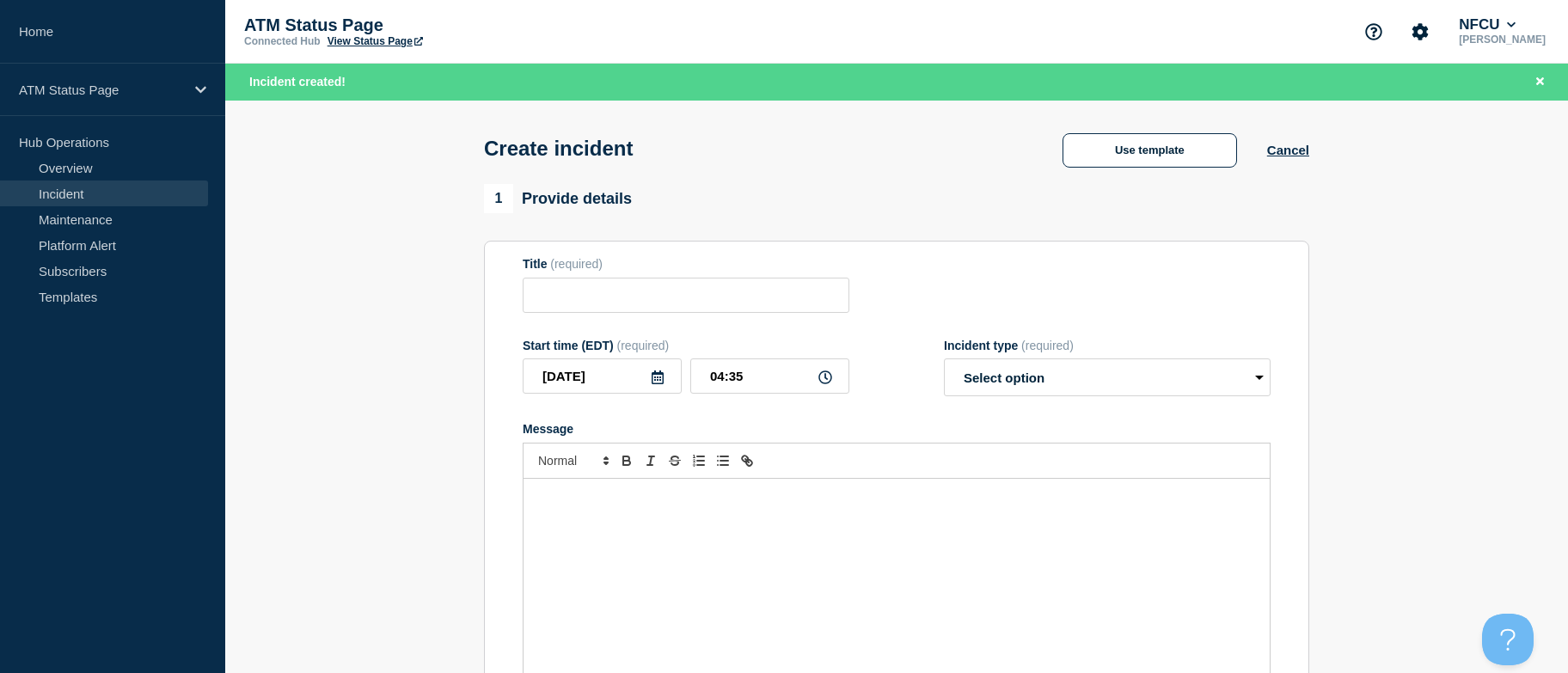
type input "Depository Down"
select select "identified"
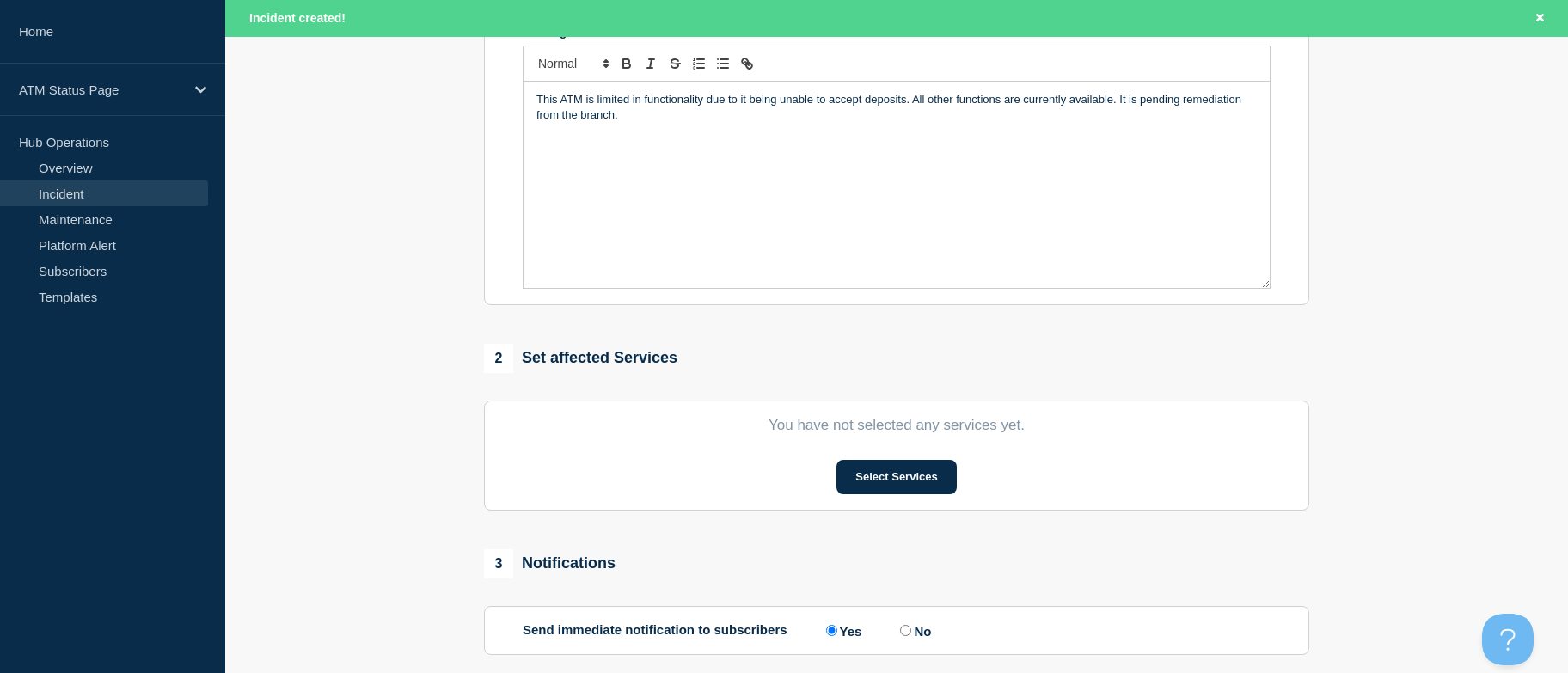
drag, startPoint x: 315, startPoint y: 305, endPoint x: 408, endPoint y: 562, distance: 273.3
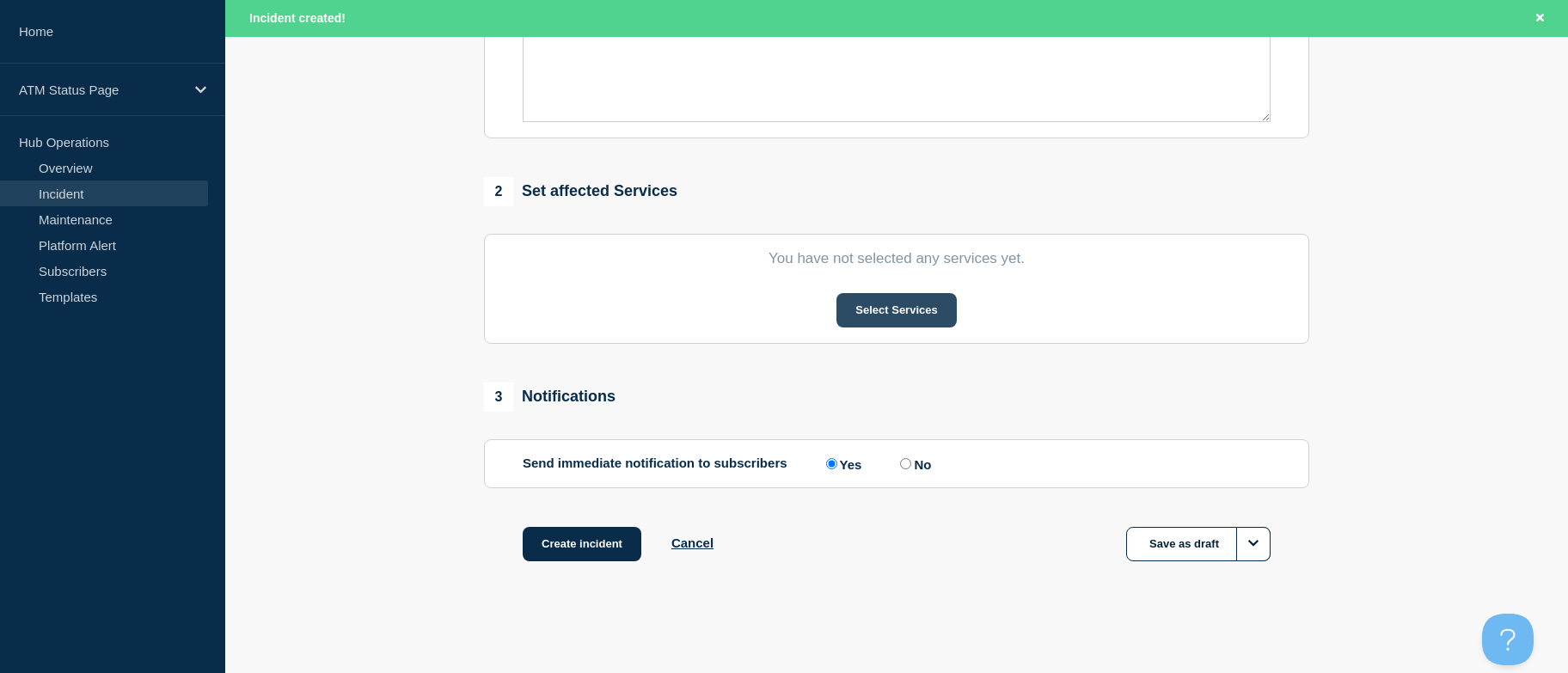
click at [912, 314] on button "Select Services" at bounding box center [896, 310] width 120 height 34
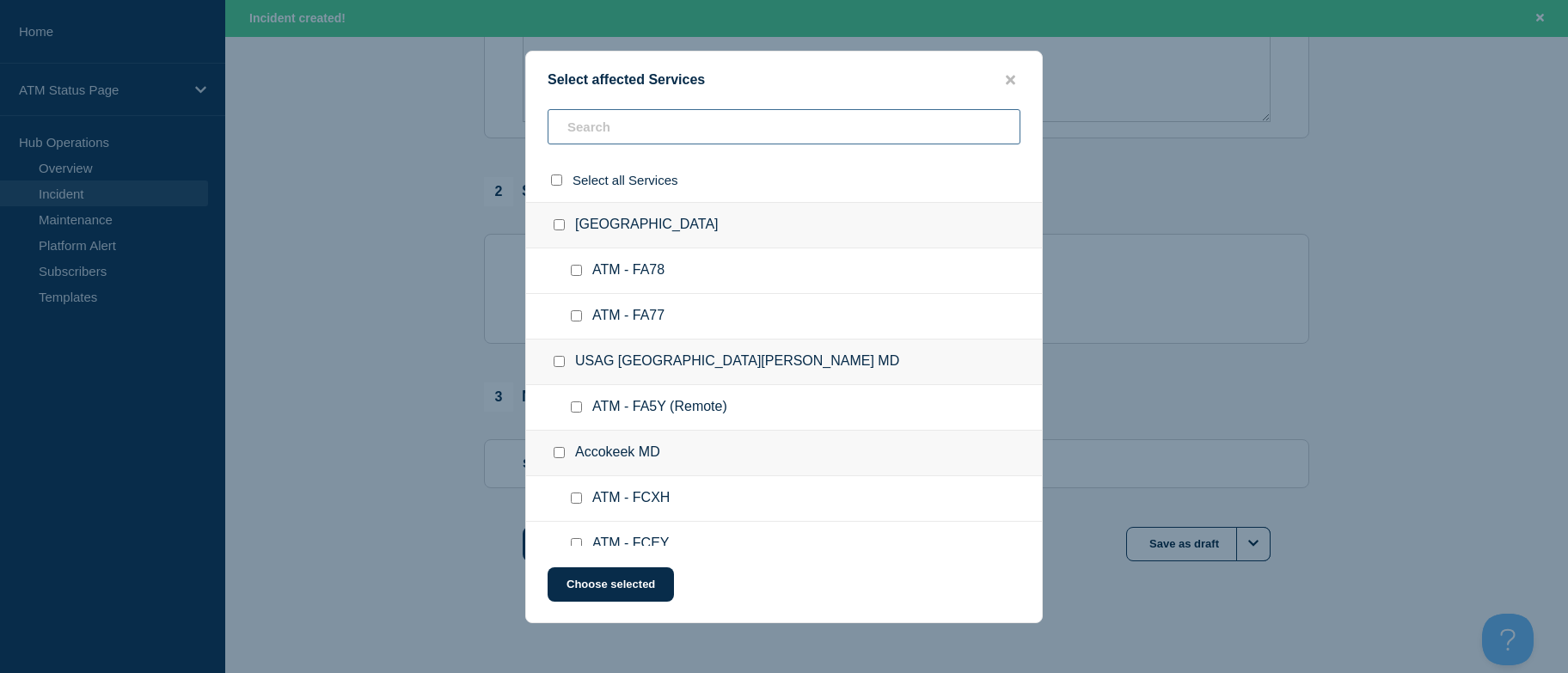
click at [653, 139] on input "text" at bounding box center [783, 126] width 473 height 35
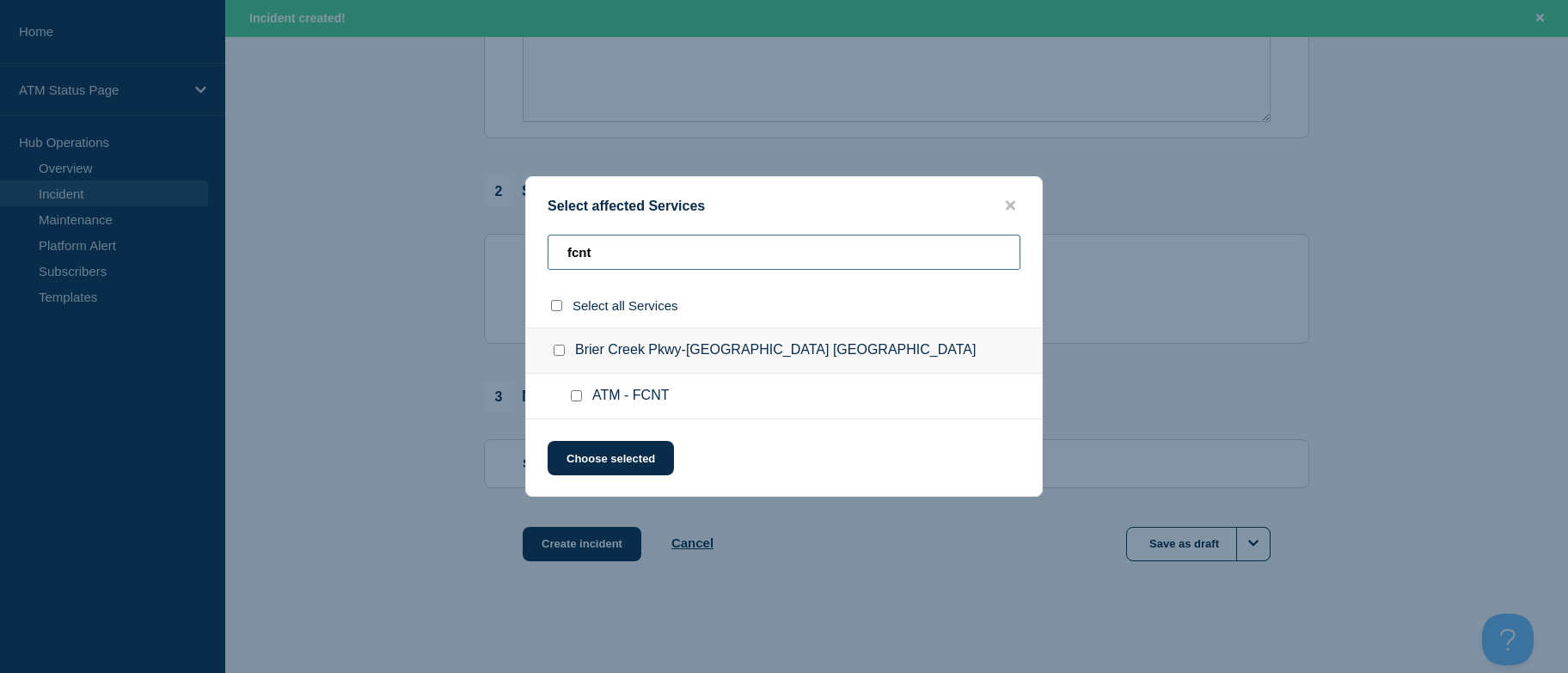
type input "fcnt"
click at [558, 307] on input "select all checkbox" at bounding box center [556, 305] width 11 height 11
checkbox input "true"
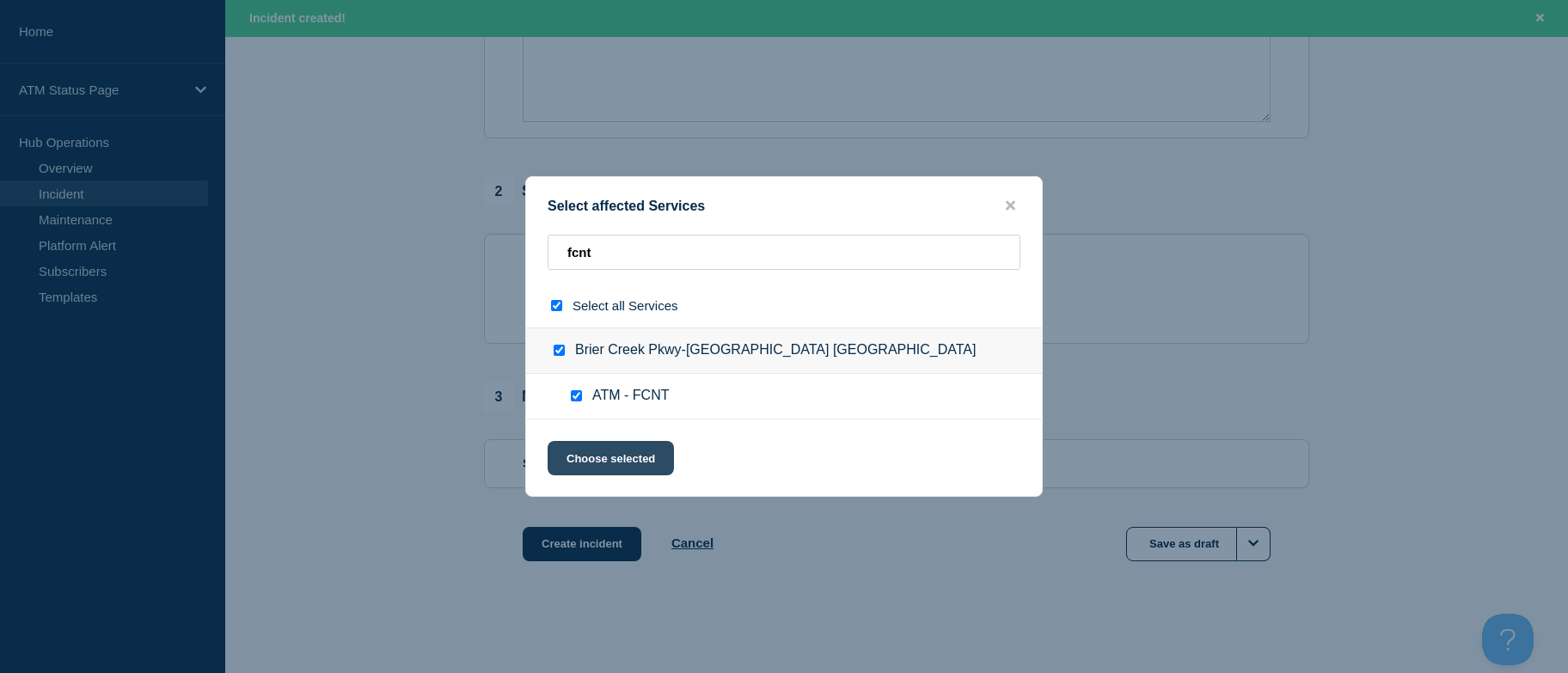
click at [588, 461] on button "Choose selected" at bounding box center [610, 458] width 126 height 34
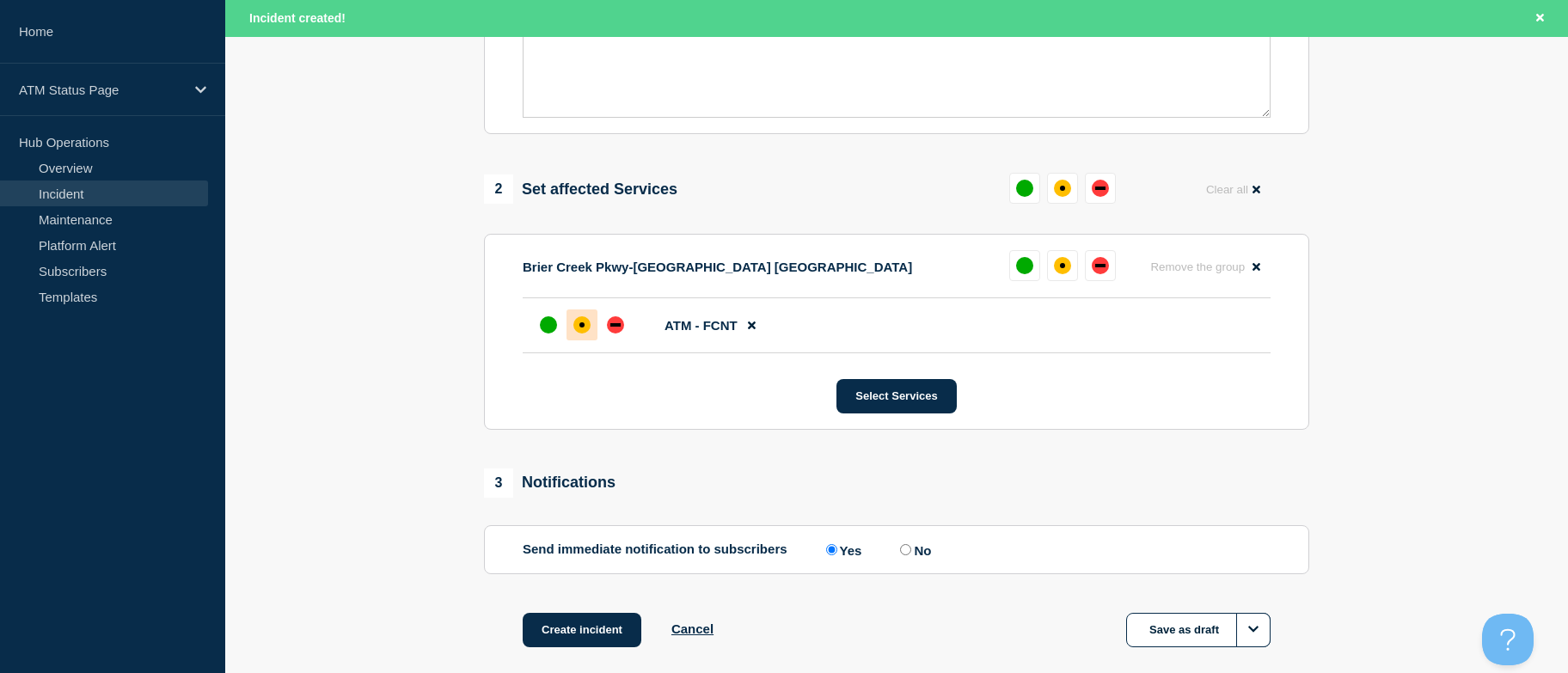
click at [581, 328] on div "affected" at bounding box center [582, 325] width 5 height 5
click at [563, 625] on button "Create incident" at bounding box center [582, 630] width 119 height 34
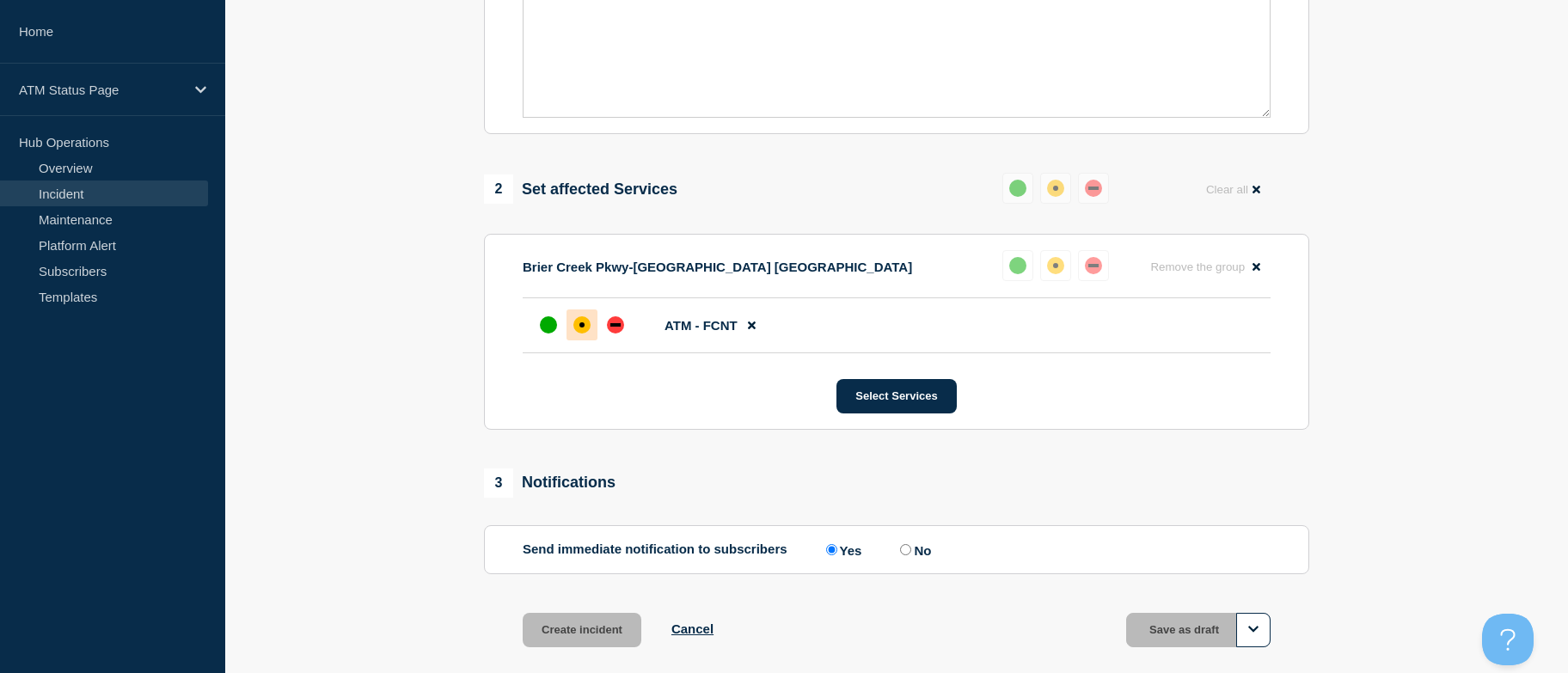
scroll to position [531, 0]
